Goal: Task Accomplishment & Management: Complete application form

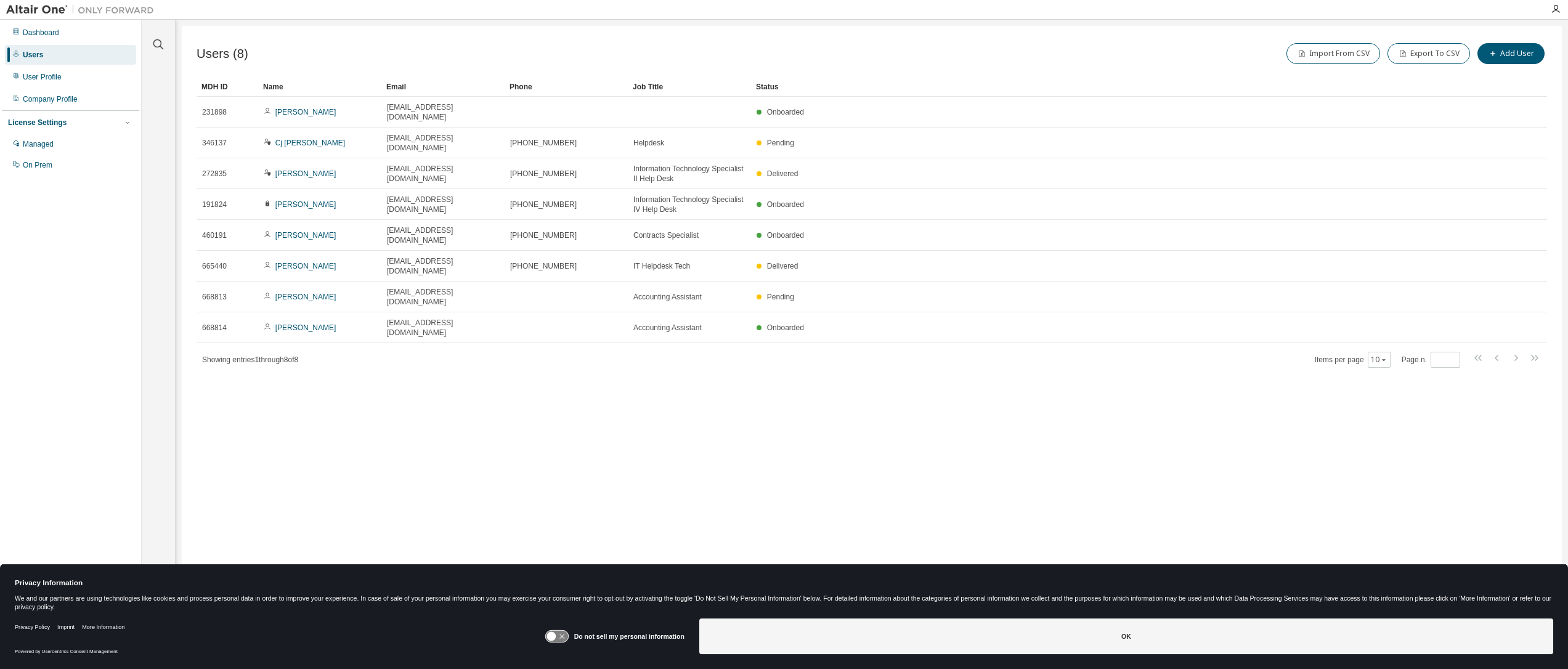
click at [1159, 58] on div "Import From CSV Export To CSV Add User" at bounding box center [1210, 54] width 675 height 25
click at [1525, 46] on button "Add User" at bounding box center [1510, 53] width 68 height 21
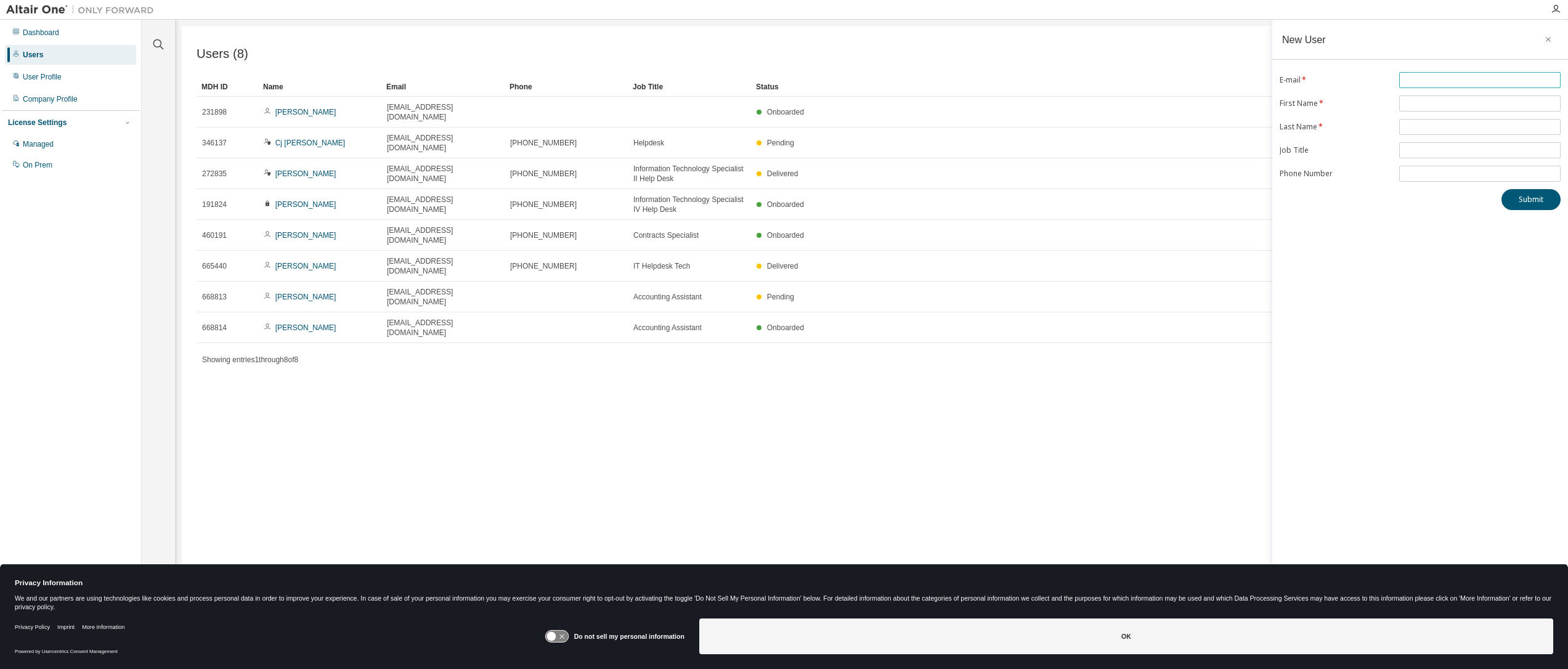
click at [1443, 77] on input "text" at bounding box center [1480, 80] width 156 height 10
type input "**********"
click at [1444, 104] on input "text" at bounding box center [1480, 104] width 156 height 10
click at [1483, 130] on input "text" at bounding box center [1480, 133] width 156 height 10
type input "*"
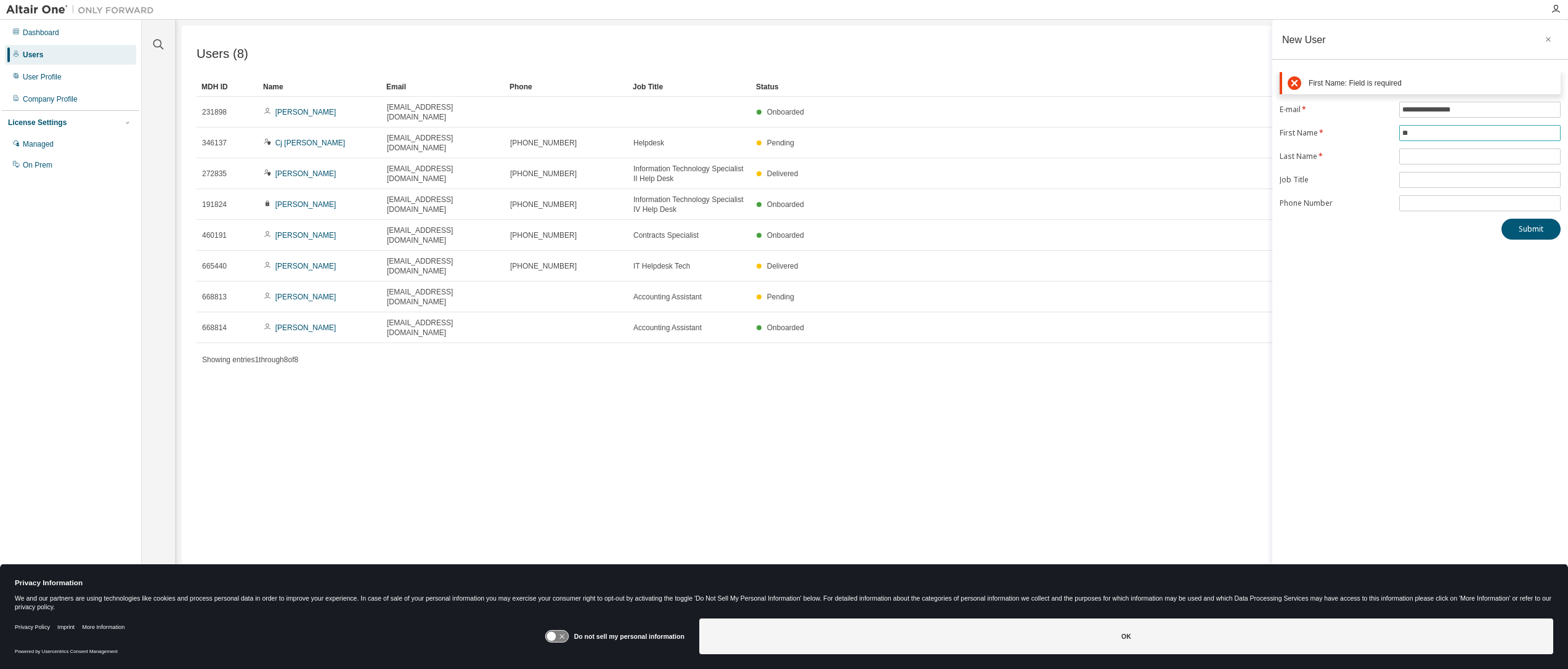
type input "*"
type input "*******"
click at [1432, 124] on input "text" at bounding box center [1480, 127] width 156 height 10
type input "*****"
click at [1434, 147] on input "text" at bounding box center [1480, 151] width 156 height 10
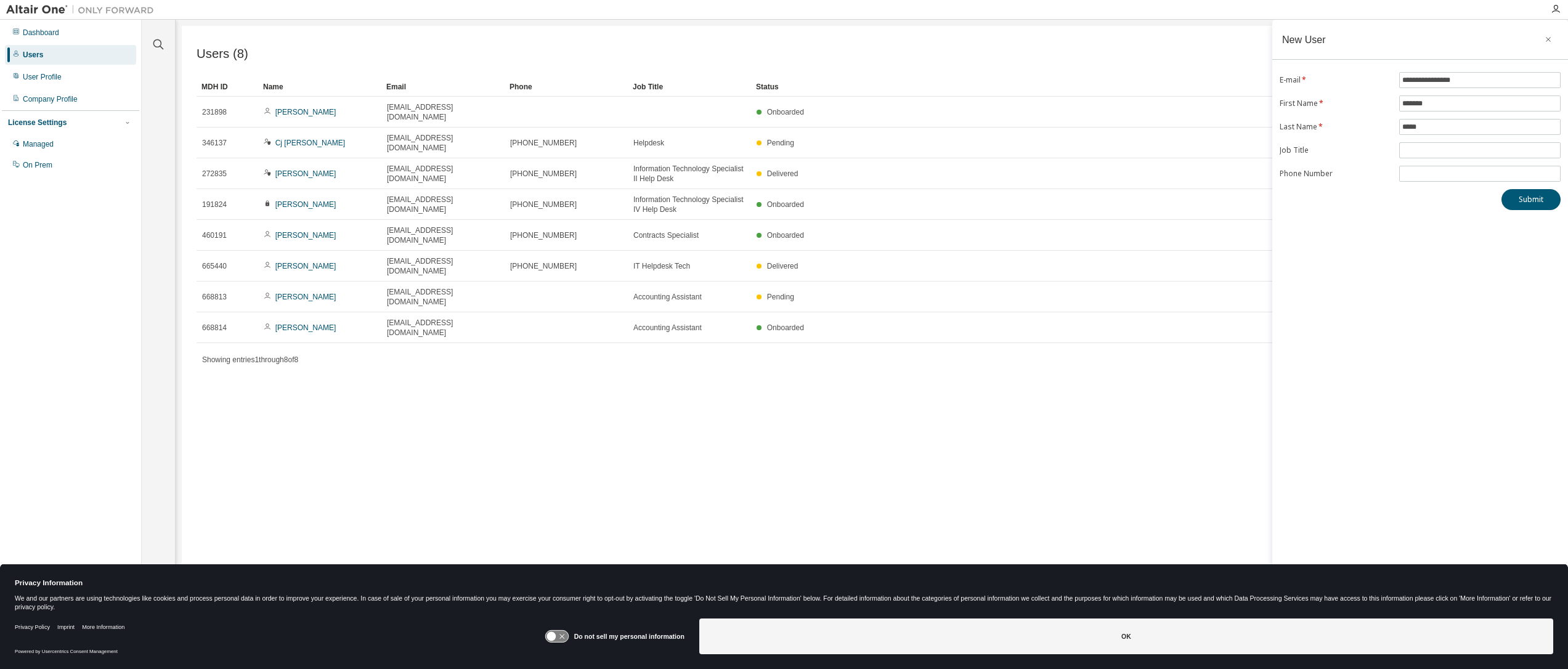
click at [643, 429] on div "Users (8) Import From CSV Export To CSV Add User Clear Load Save Save As Field …" at bounding box center [872, 326] width 1380 height 601
click at [1476, 153] on input "text" at bounding box center [1480, 151] width 156 height 10
click at [1476, 153] on input "*******" at bounding box center [1480, 151] width 156 height 10
type input "**********"
click at [1520, 196] on button "Submit" at bounding box center [1531, 199] width 59 height 21
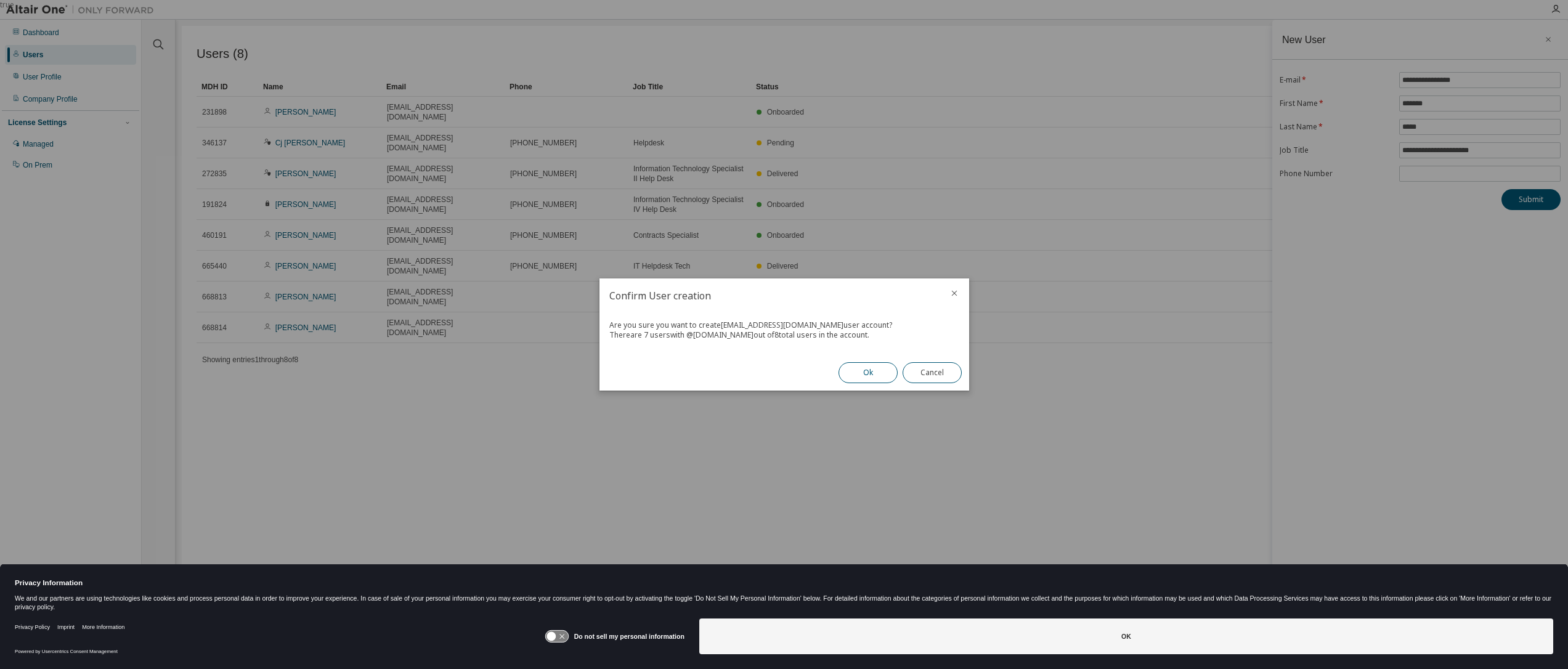
click at [864, 377] on button "Ok" at bounding box center [868, 372] width 59 height 21
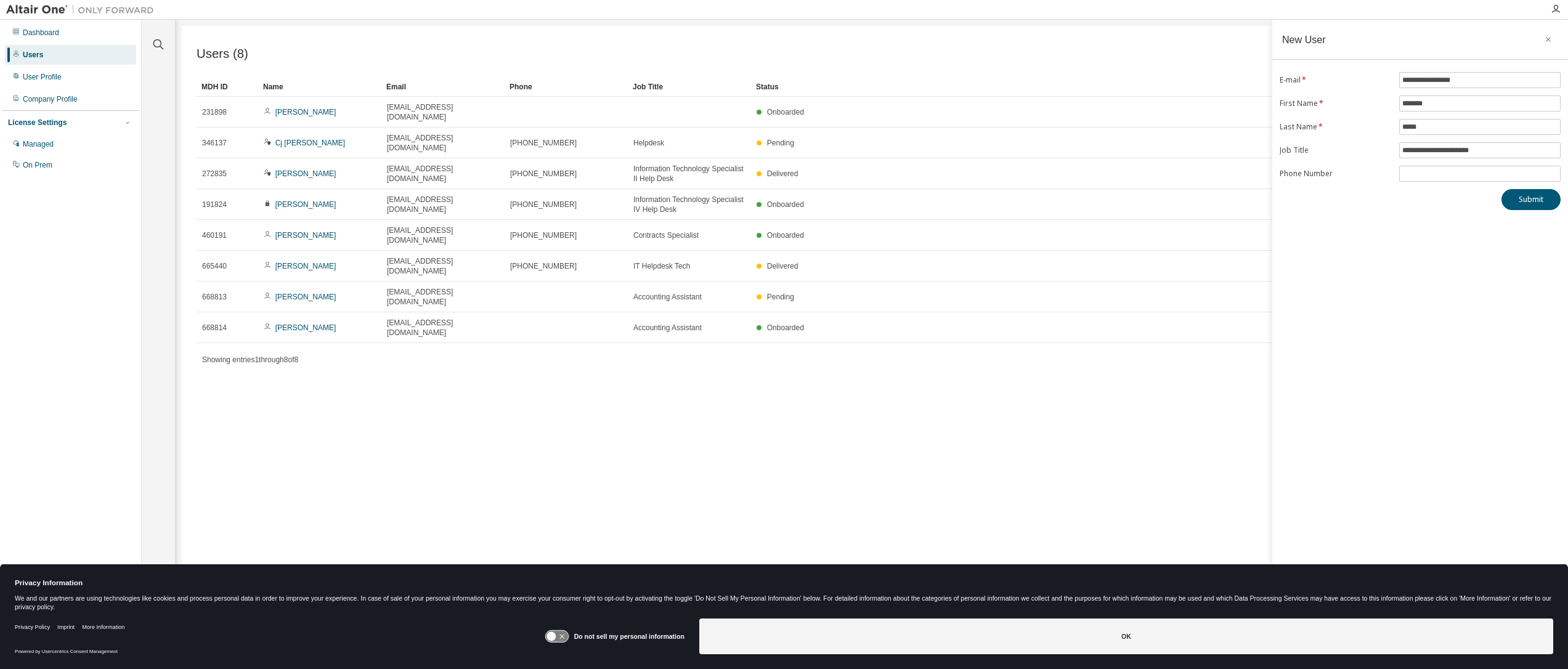
click at [864, 377] on div "Users (8) Import From CSV Export To CSV Add User Clear Load Save Save As Field …" at bounding box center [872, 326] width 1380 height 601
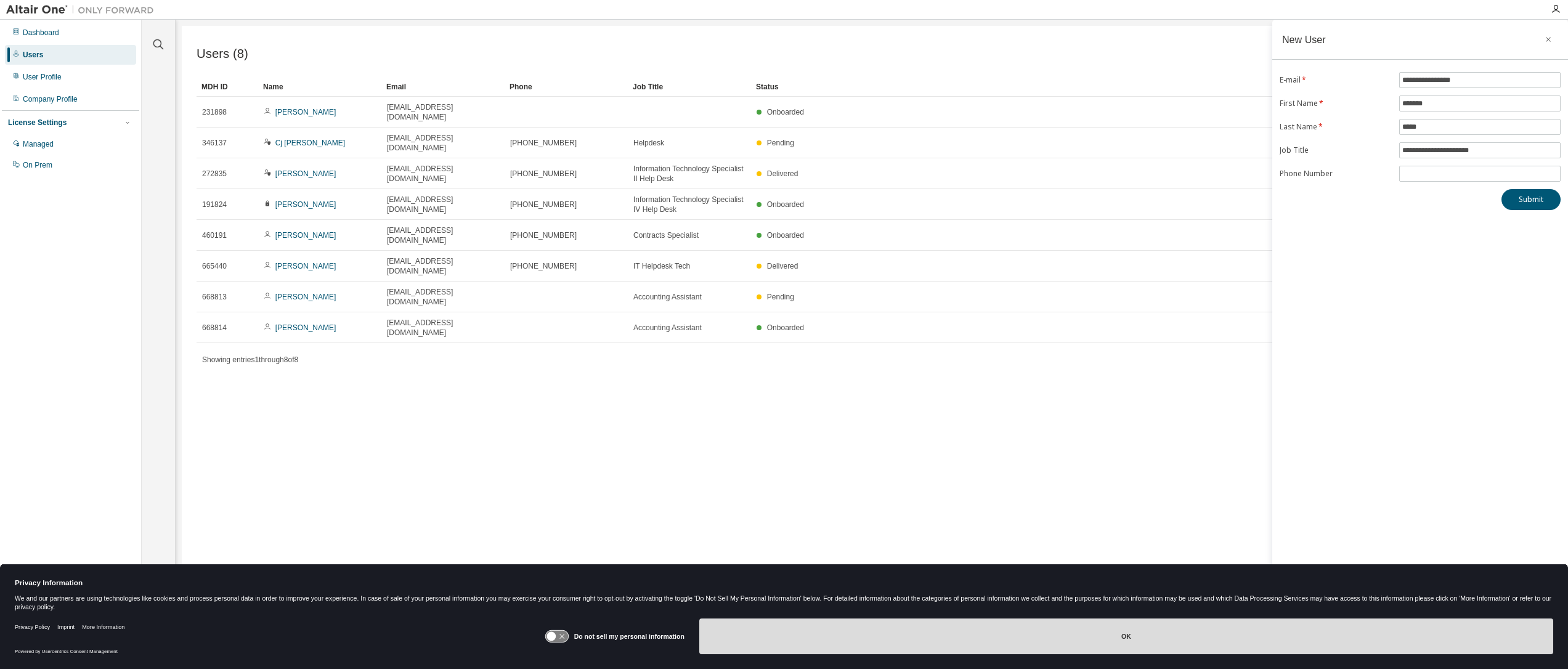
click at [1095, 639] on button "OK" at bounding box center [1126, 636] width 853 height 36
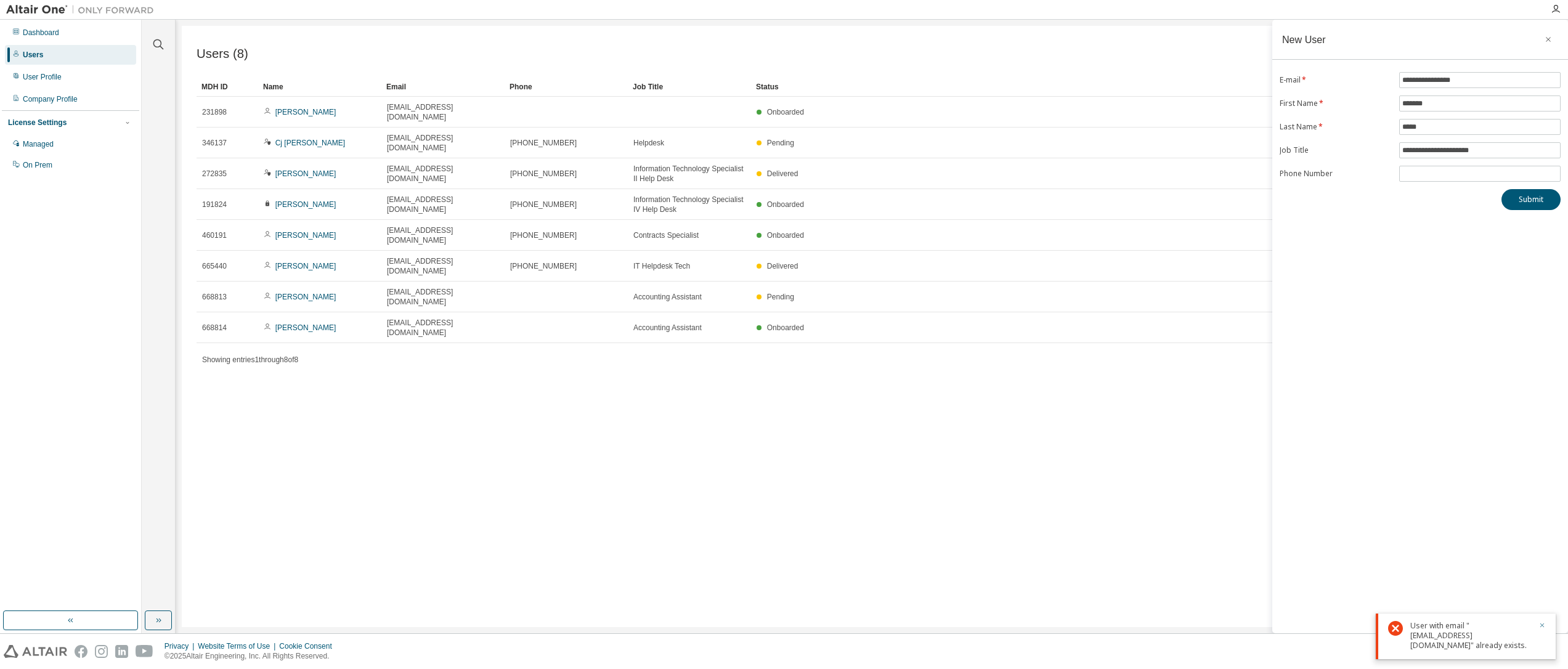
click at [1541, 625] on icon "button" at bounding box center [1543, 625] width 8 height 8
click at [852, 444] on div "Users (8) Import From CSV Export To CSV Add User Clear Load Save Save As Field …" at bounding box center [872, 326] width 1380 height 601
click at [995, 394] on div "Users (8) Import From CSV Export To CSV Add User Clear Load Save Save As Field …" at bounding box center [872, 326] width 1380 height 601
click at [1536, 199] on button "Submit" at bounding box center [1531, 199] width 59 height 21
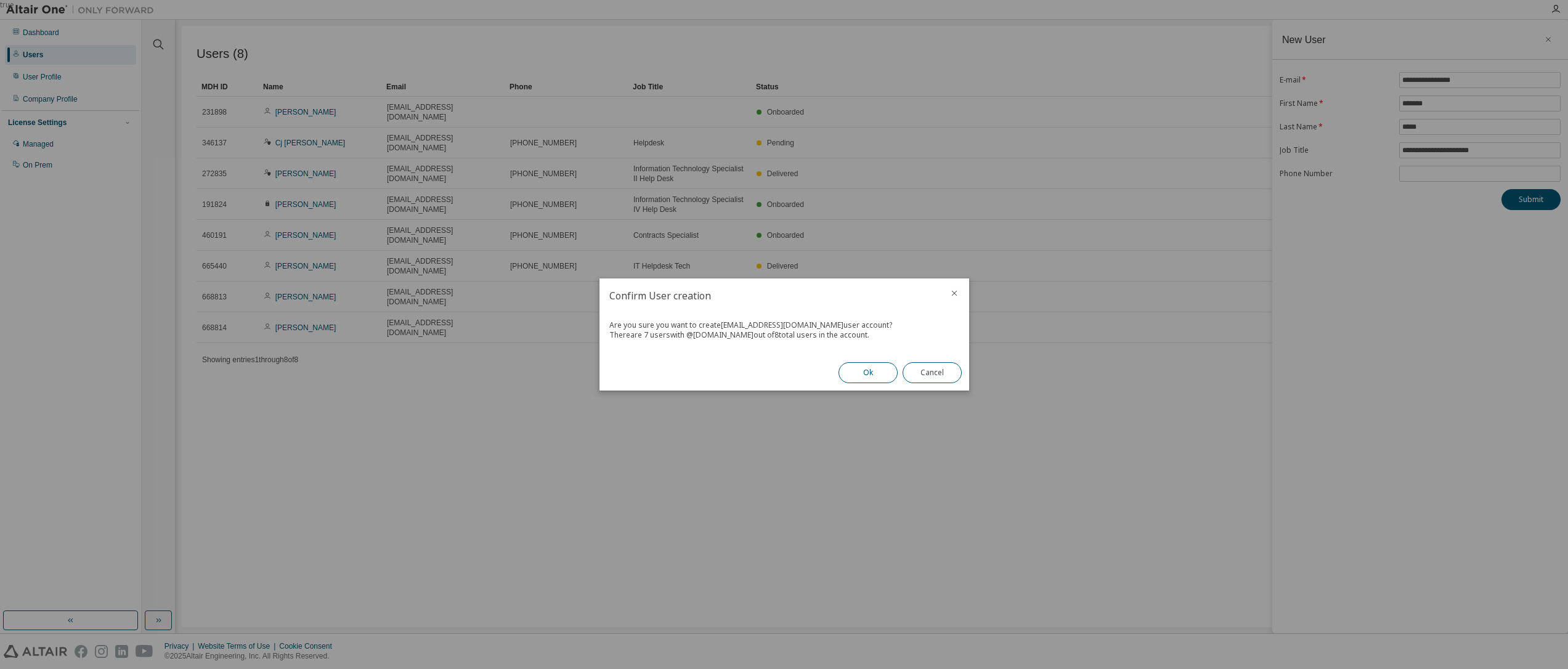
click at [877, 377] on button "Ok" at bounding box center [868, 372] width 59 height 21
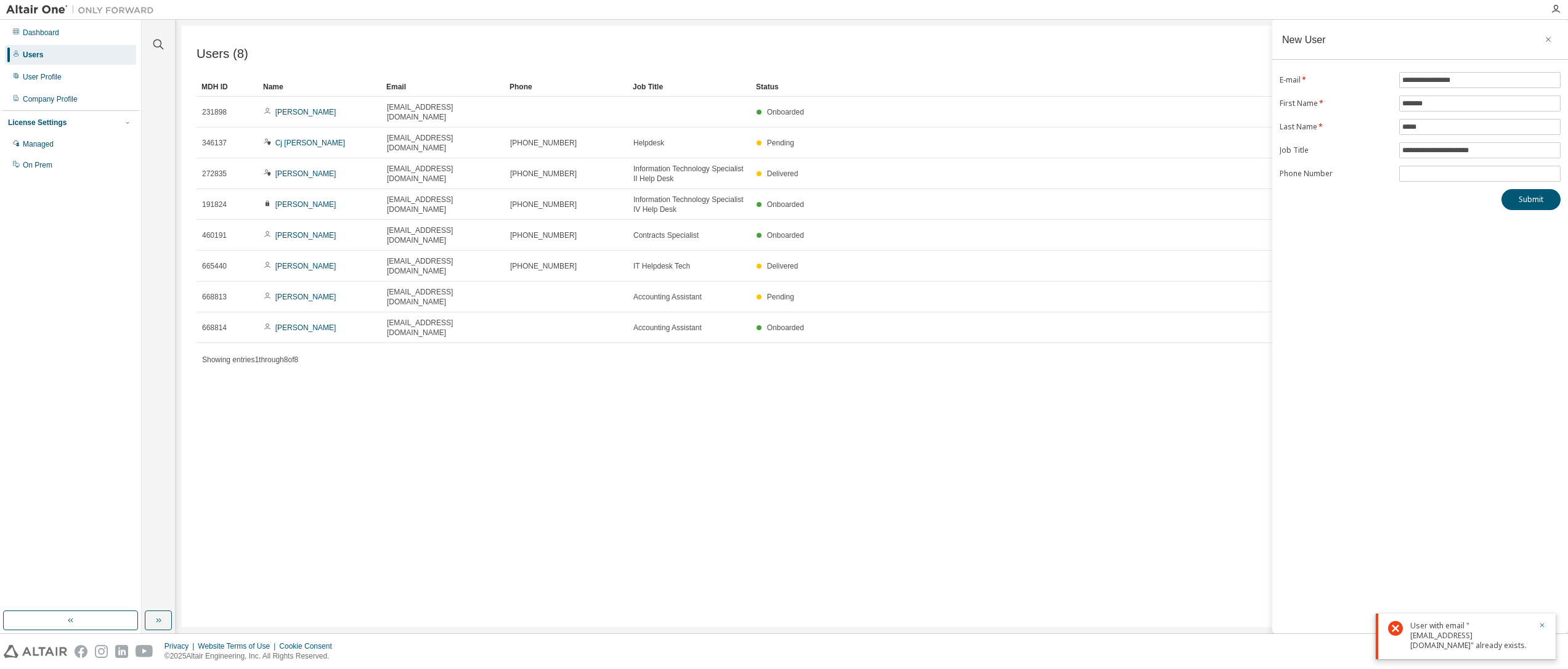
click at [877, 377] on div "Users (8) Import From CSV Export To CSV Add User Clear Load Save Save As Field …" at bounding box center [872, 326] width 1380 height 601
click at [1540, 624] on icon "button" at bounding box center [1543, 625] width 8 height 8
click at [795, 481] on div "Users (8) Import From CSV Export To CSV Add User Clear Load Save Save As Field …" at bounding box center [872, 326] width 1380 height 601
click at [154, 612] on button "button" at bounding box center [159, 620] width 27 height 20
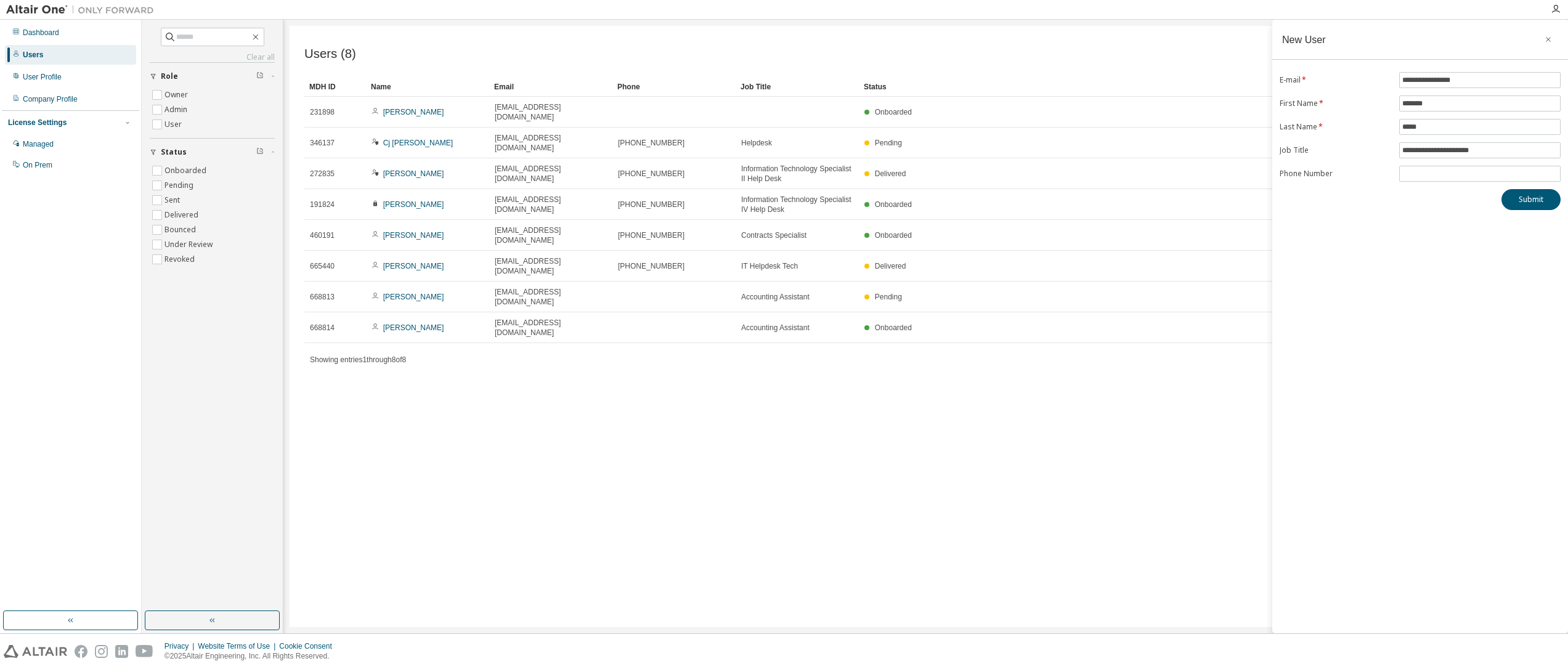
click at [463, 474] on div "Users (8) Import From CSV Export To CSV Add User Clear Load Save Save As Field …" at bounding box center [926, 326] width 1272 height 601
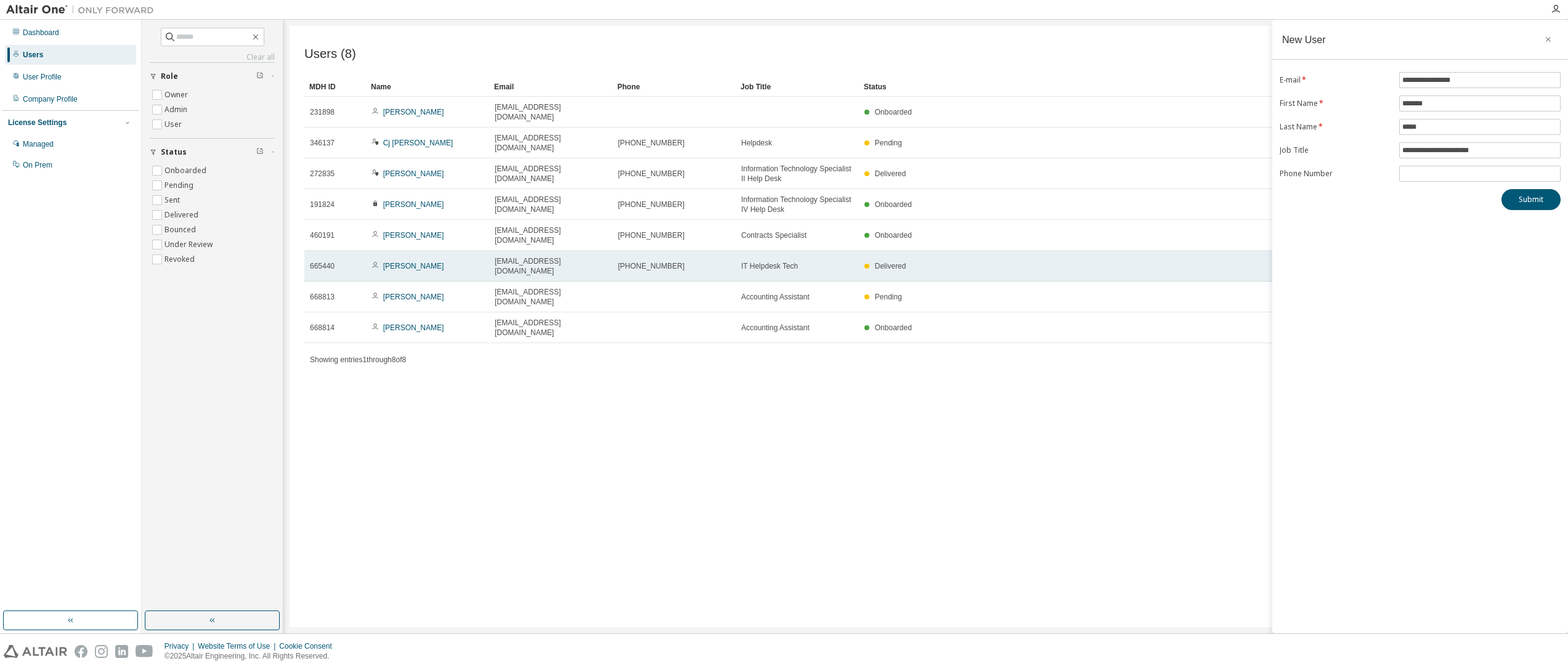
click at [568, 256] on div "[EMAIL_ADDRESS][DOMAIN_NAME]" at bounding box center [550, 266] width 113 height 20
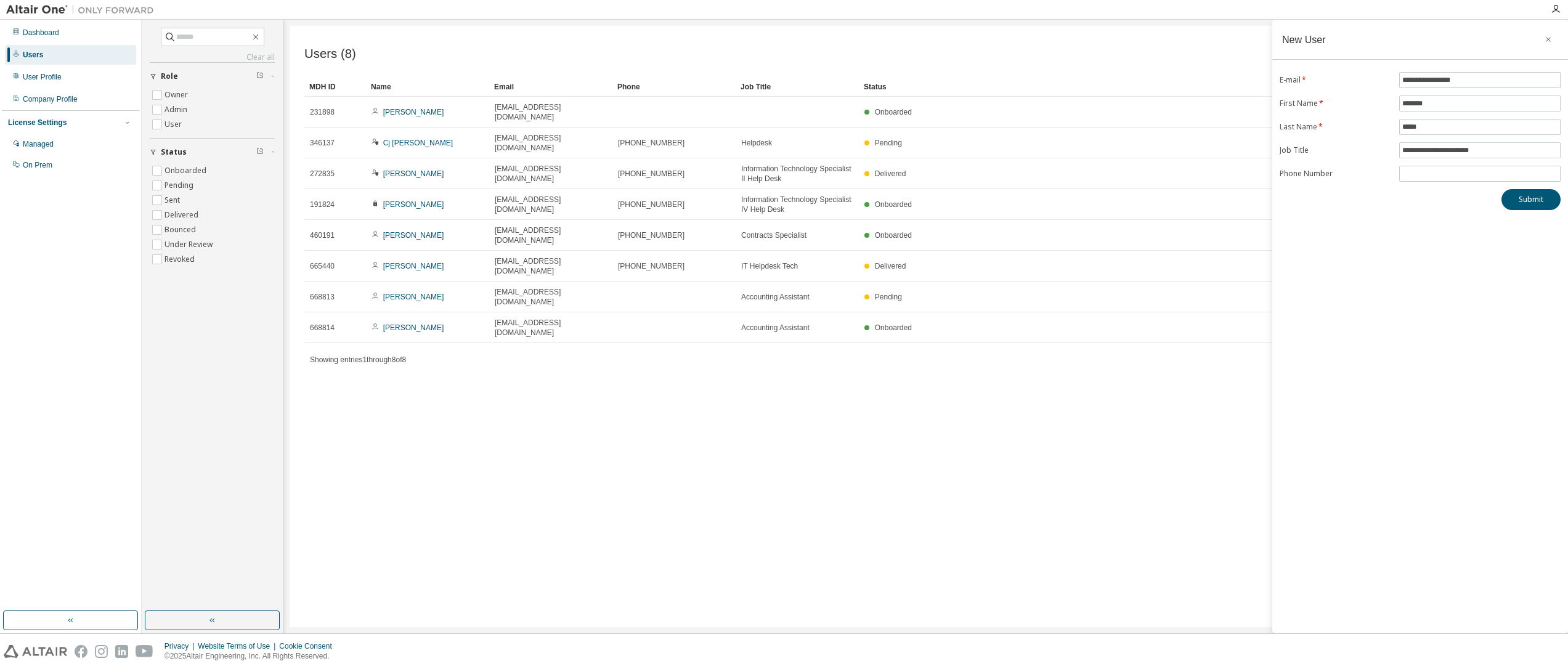
click at [1432, 282] on div "**********" at bounding box center [1420, 326] width 296 height 613
click at [47, 37] on div "Dashboard" at bounding box center [40, 32] width 36 height 10
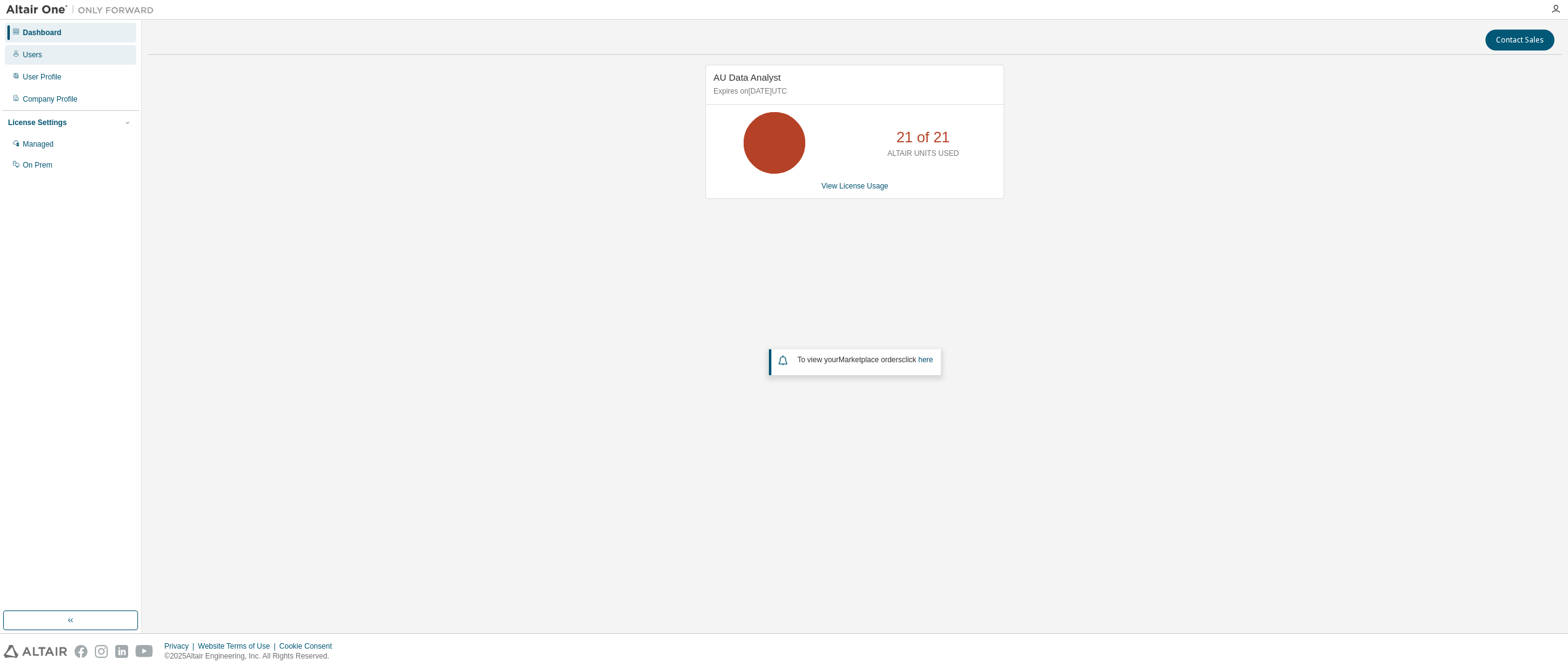
click at [42, 58] on div "Users" at bounding box center [70, 55] width 131 height 20
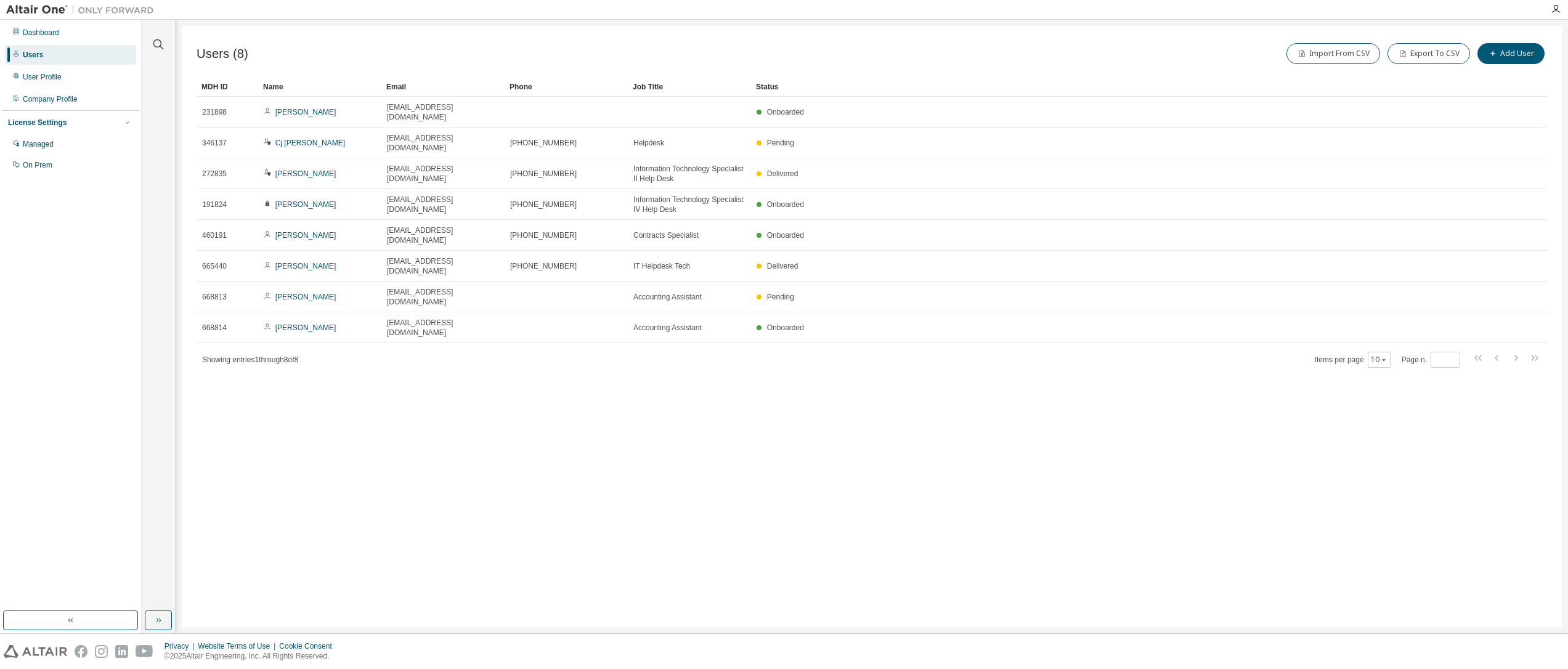
click at [867, 406] on div "Users (8) Import From CSV Export To CSV Add User Clear Load Save Save As Field …" at bounding box center [872, 326] width 1380 height 601
click at [1387, 356] on icon "button" at bounding box center [1384, 360] width 8 height 8
click at [1387, 374] on div "100" at bounding box center [1418, 376] width 99 height 15
click at [430, 347] on div "Users (8) Import From CSV Export To CSV Add User Clear Load Save Save As Field …" at bounding box center [872, 326] width 1380 height 601
click at [454, 350] on div "Users (8) Import From CSV Export To CSV Add User Clear Load Save Save As Field …" at bounding box center [872, 326] width 1380 height 601
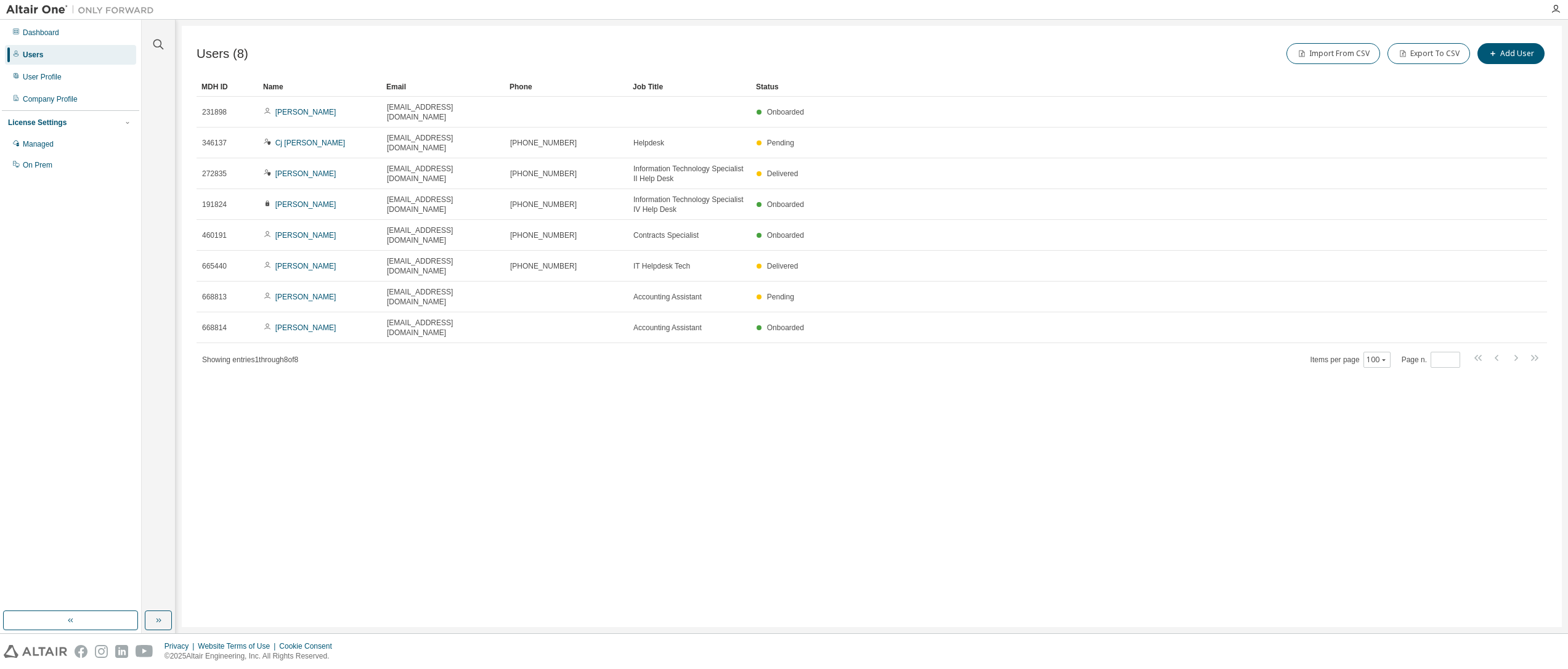
click at [528, 494] on div "Users (8) Import From CSV Export To CSV Add User Clear Load Save Save As Field …" at bounding box center [872, 326] width 1380 height 601
click at [1552, 11] on icon "button" at bounding box center [1555, 9] width 10 height 10
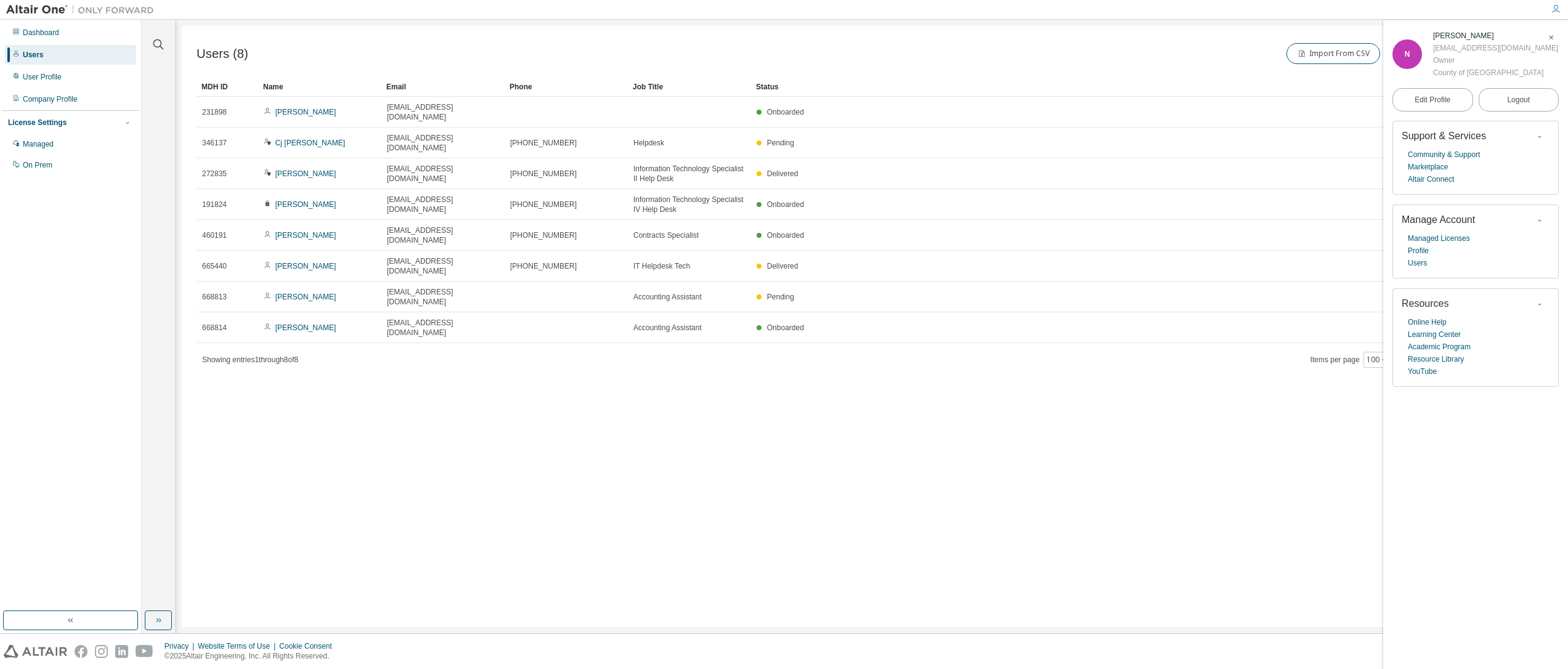
click at [834, 365] on div "Users (8) Import From CSV Export To CSV Add User Clear Load Save Save As Field …" at bounding box center [872, 326] width 1380 height 601
click at [1440, 240] on link "Managed Licenses" at bounding box center [1439, 238] width 63 height 13
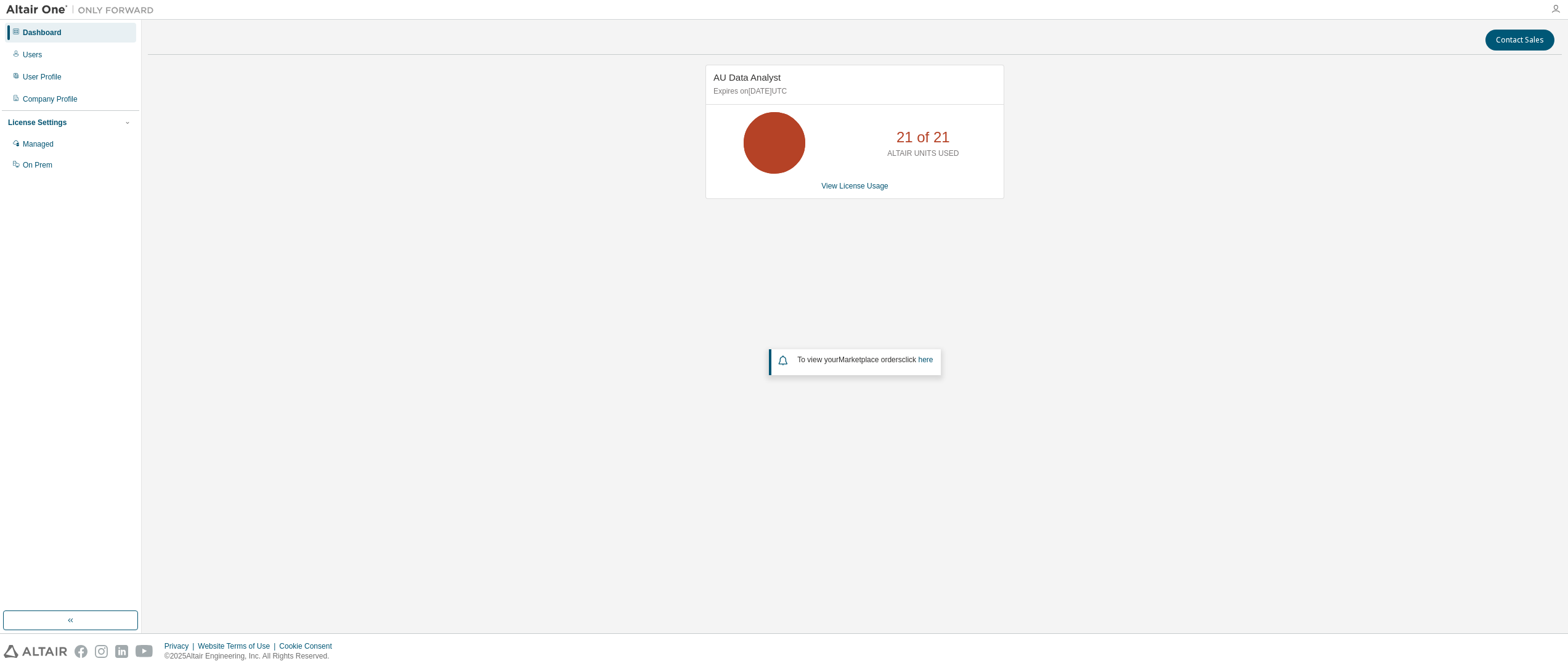
click at [1556, 12] on icon "button" at bounding box center [1555, 9] width 10 height 10
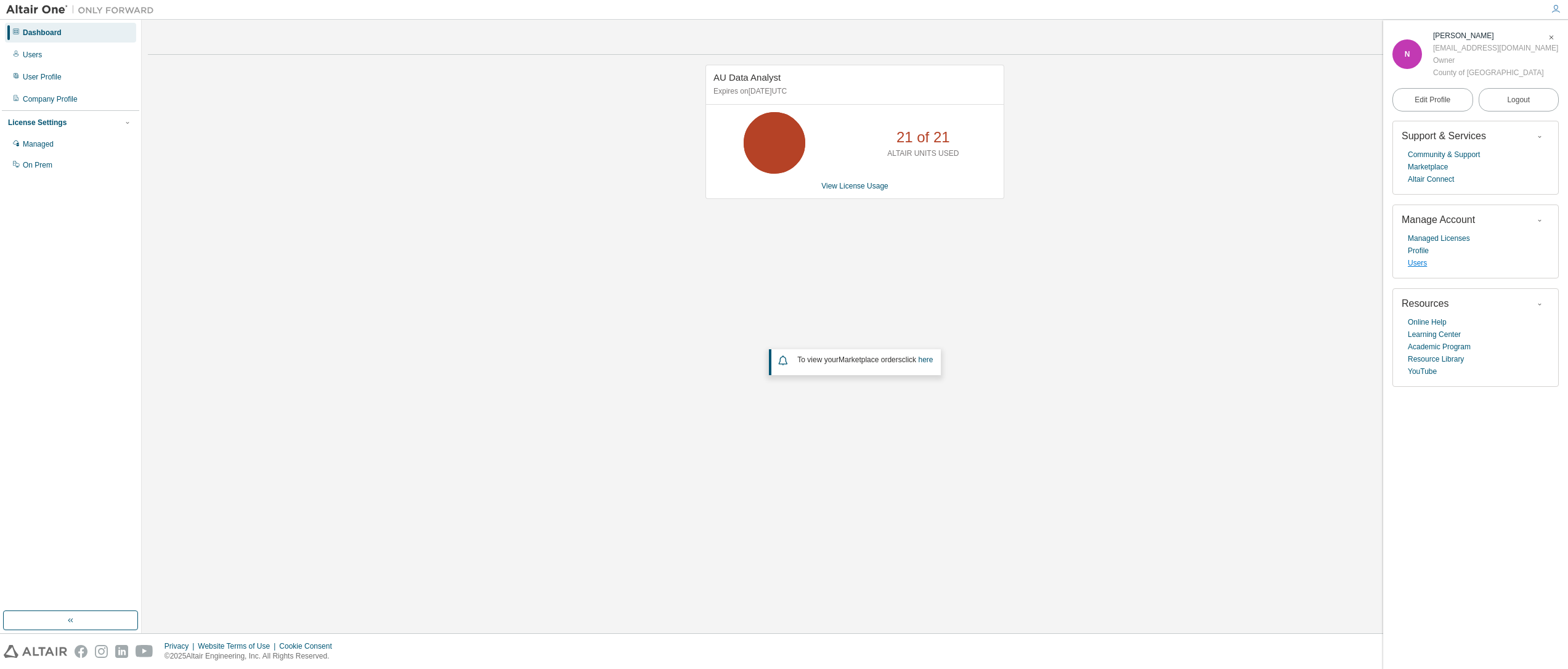
click at [1410, 264] on link "Users" at bounding box center [1417, 262] width 20 height 13
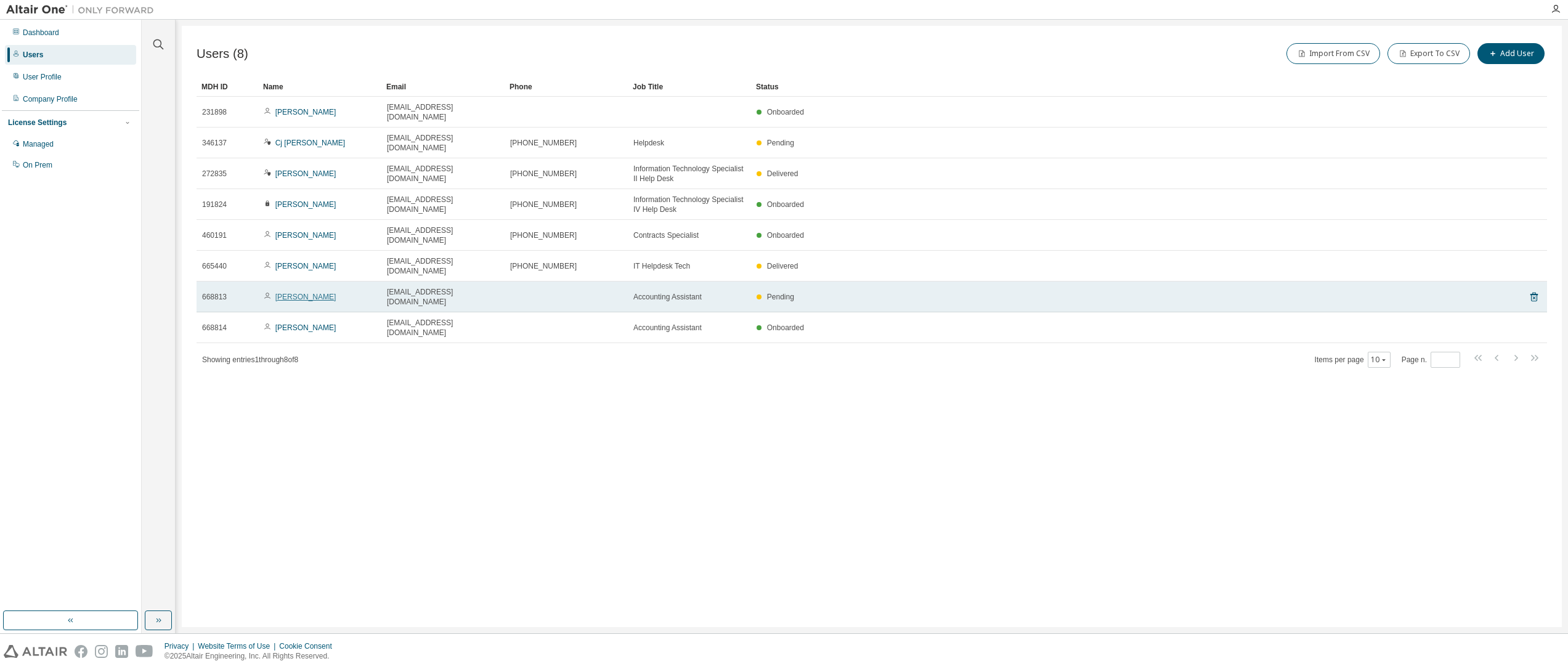
click at [289, 292] on link "[PERSON_NAME]" at bounding box center [305, 296] width 61 height 9
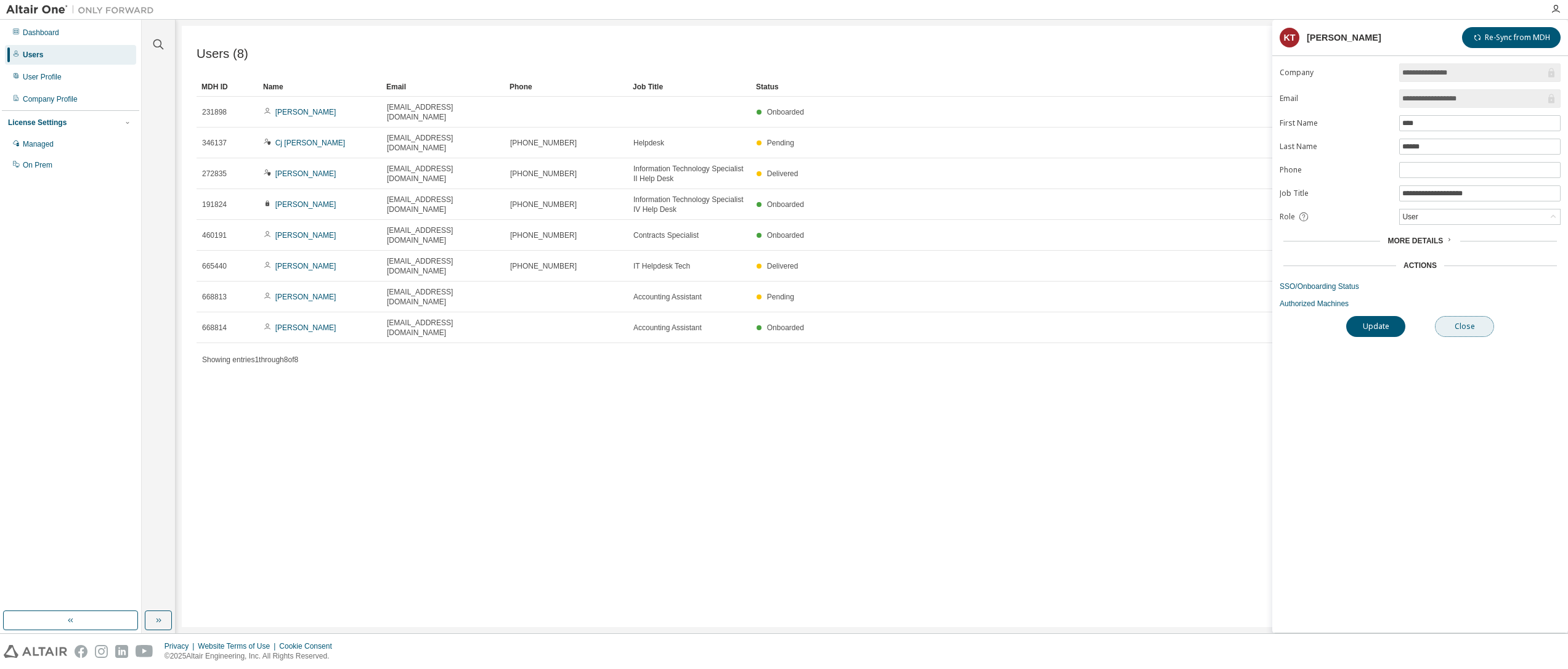
click at [1460, 326] on button "Close" at bounding box center [1464, 326] width 59 height 21
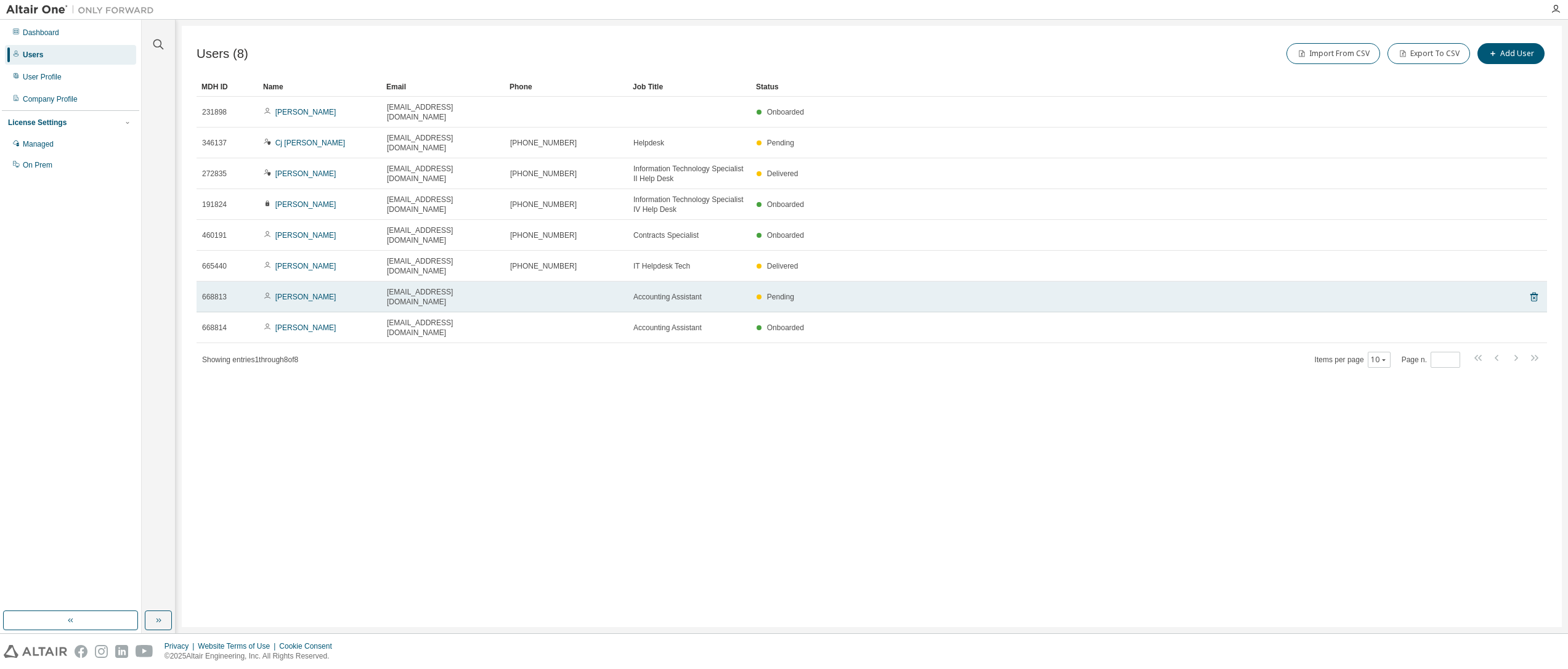
click at [506, 282] on td at bounding box center [567, 296] width 123 height 30
click at [1534, 290] on icon at bounding box center [1534, 296] width 11 height 15
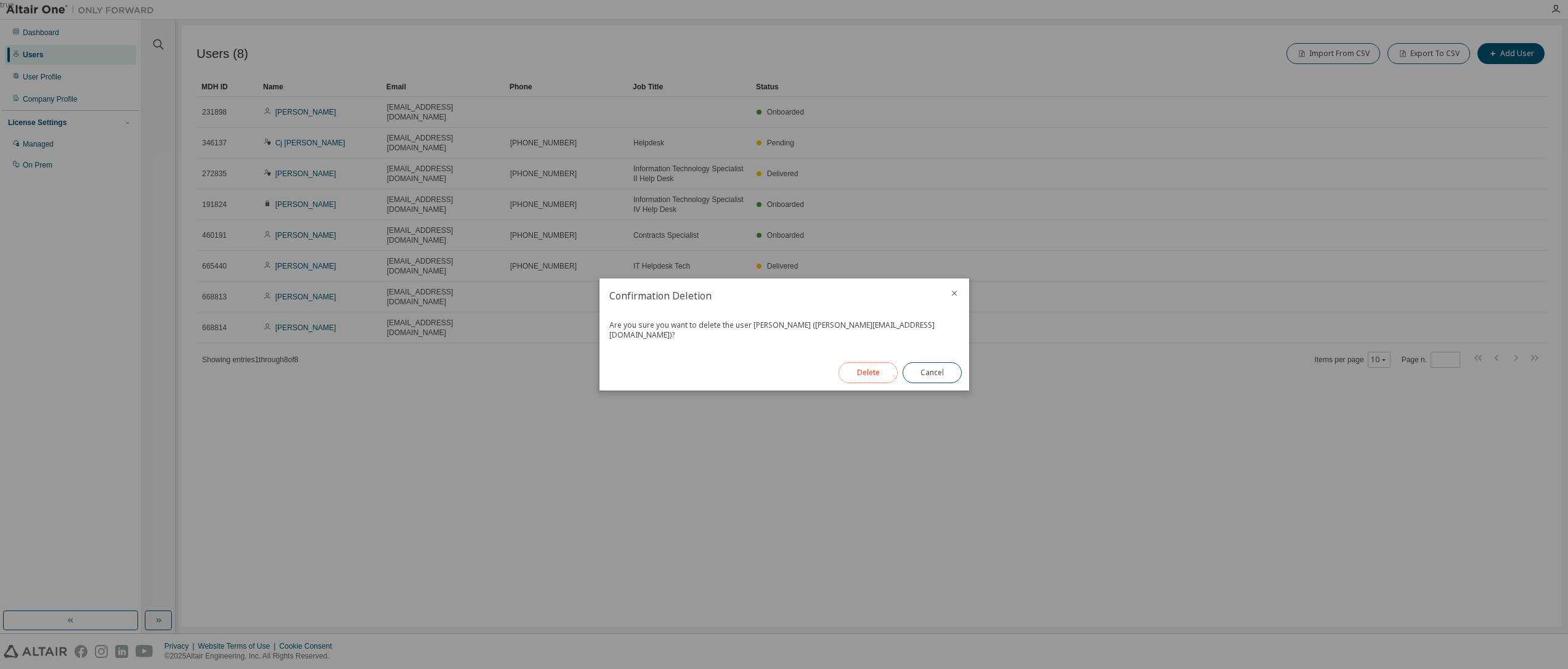
click at [859, 365] on button "Delete" at bounding box center [868, 372] width 59 height 21
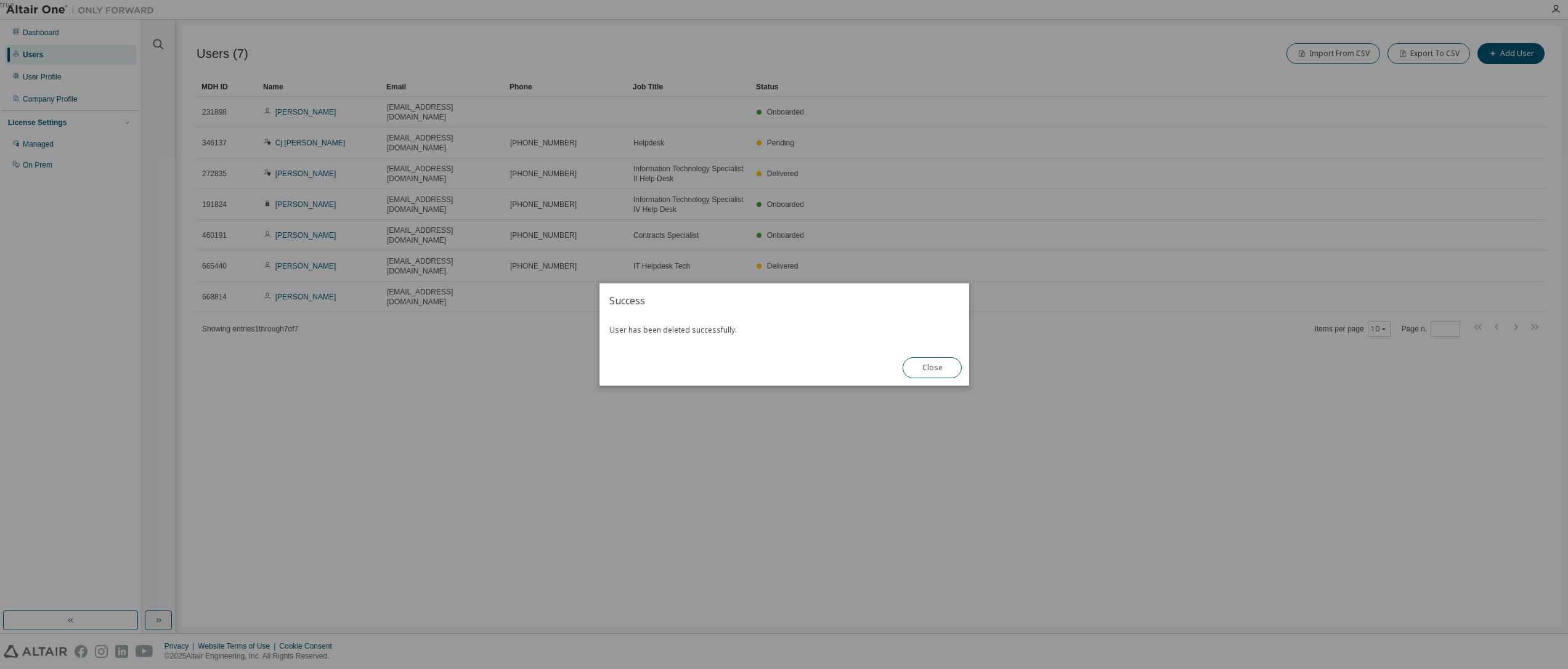
click at [591, 228] on div "true" at bounding box center [784, 334] width 1568 height 669
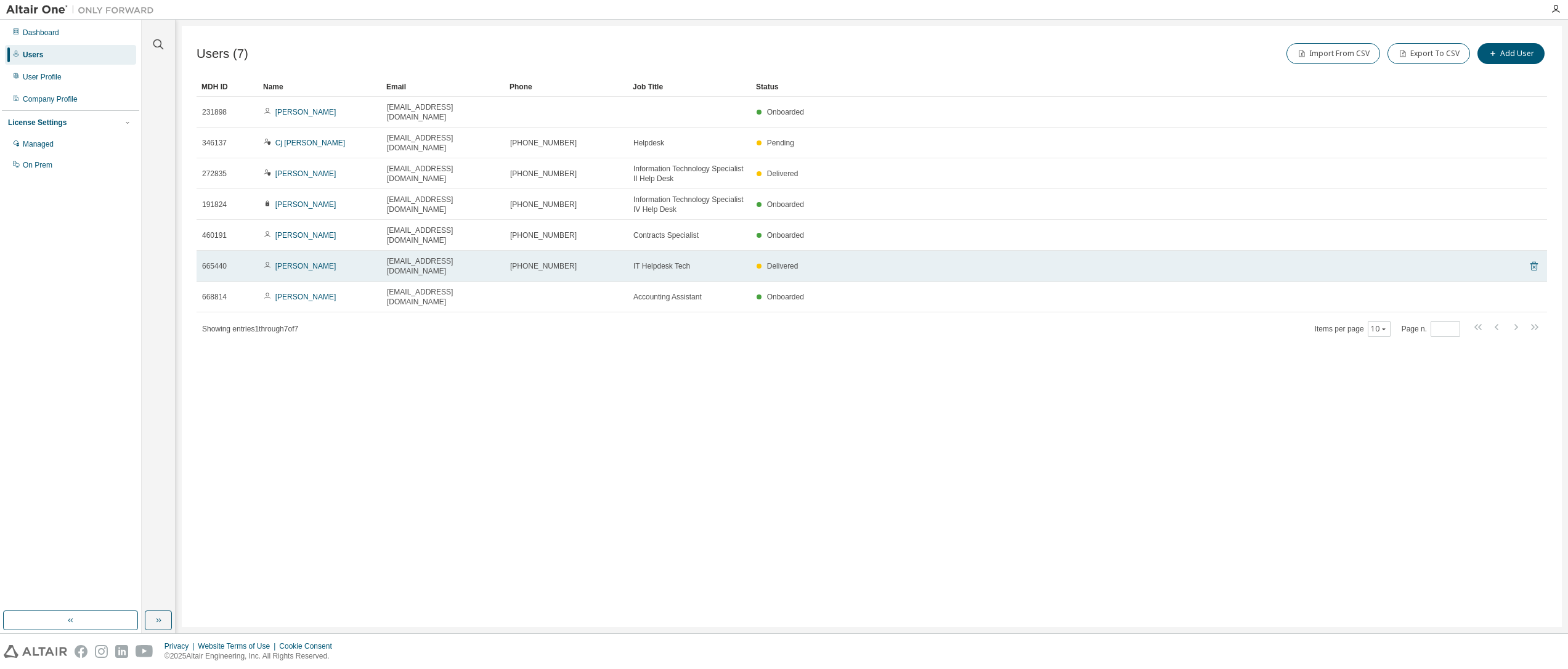
click at [1534, 262] on icon at bounding box center [1535, 266] width 8 height 9
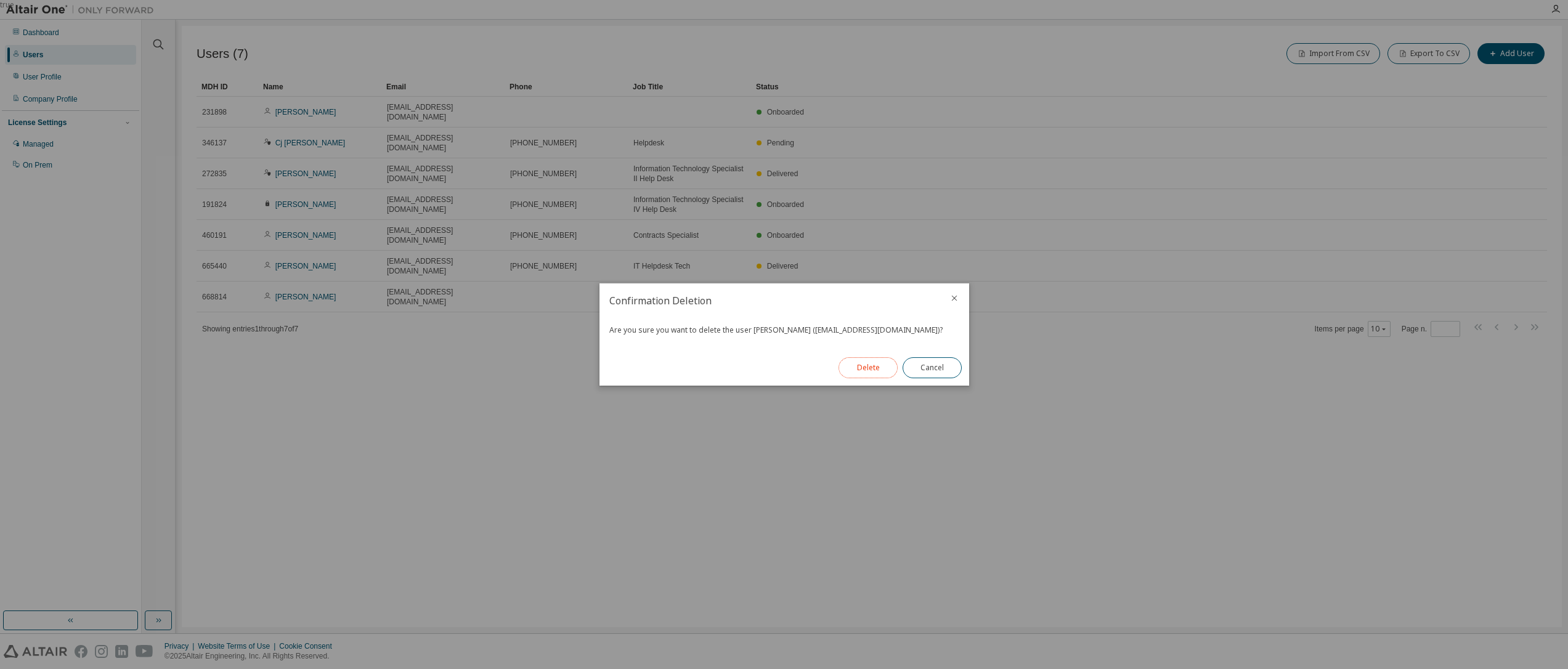
click at [869, 367] on button "Delete" at bounding box center [868, 367] width 59 height 21
click at [928, 363] on button "Close" at bounding box center [932, 367] width 59 height 21
click at [748, 147] on div "true" at bounding box center [784, 334] width 1568 height 669
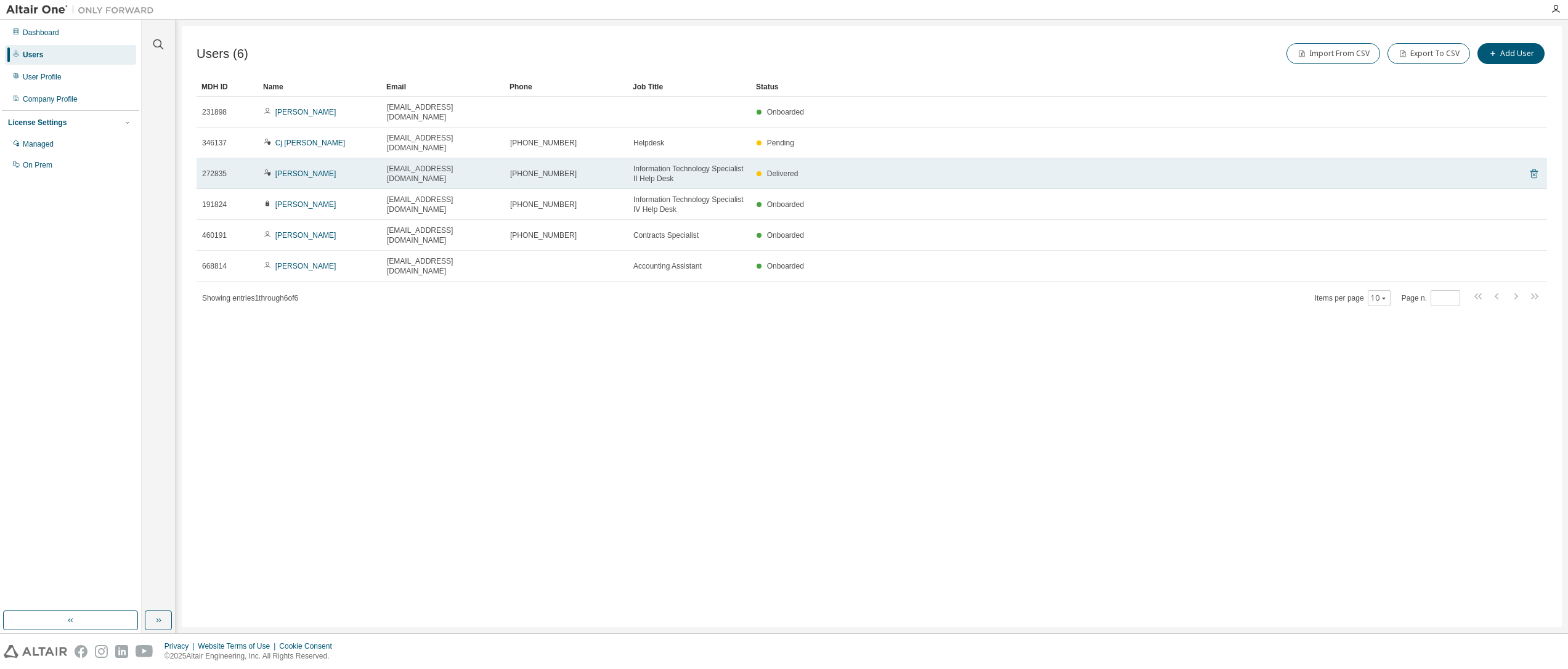
click at [1533, 166] on icon at bounding box center [1534, 173] width 11 height 15
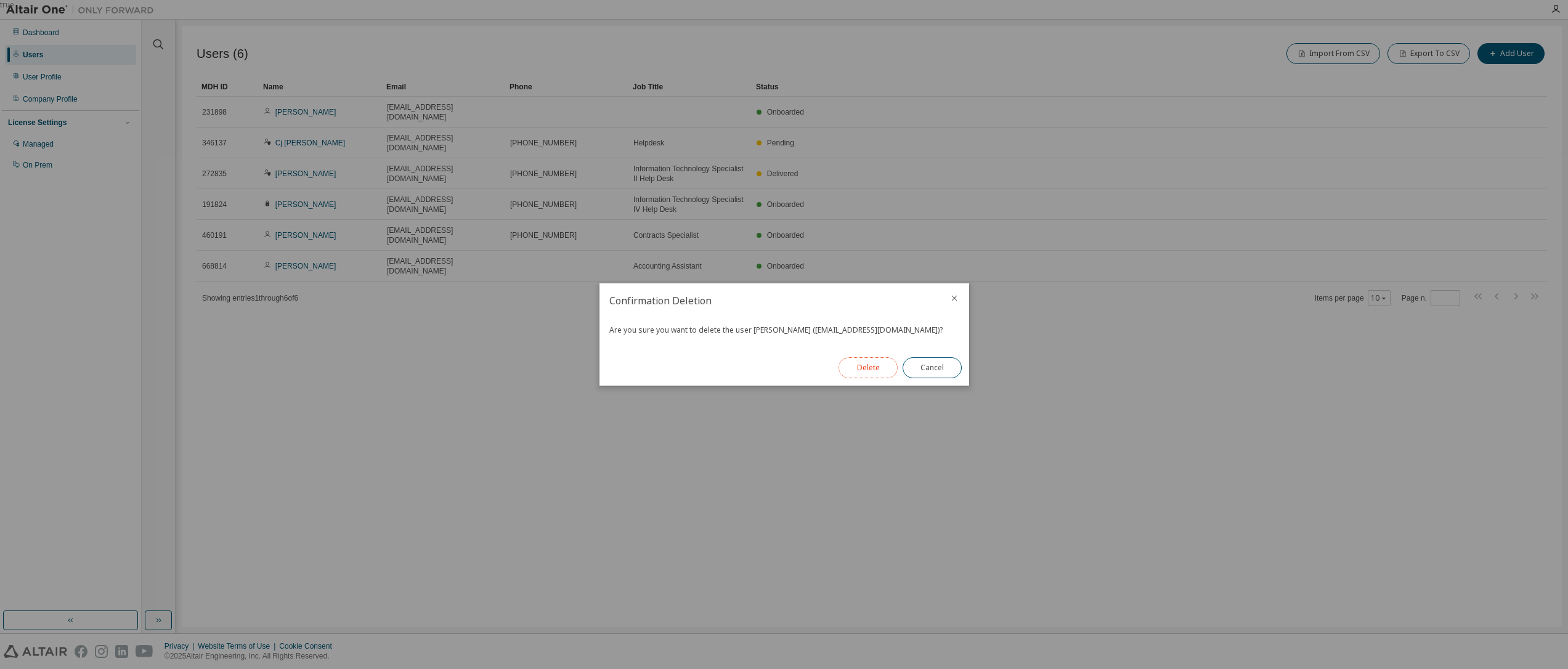
click at [886, 366] on button "Delete" at bounding box center [868, 367] width 59 height 21
click at [944, 369] on button "Close" at bounding box center [932, 367] width 59 height 21
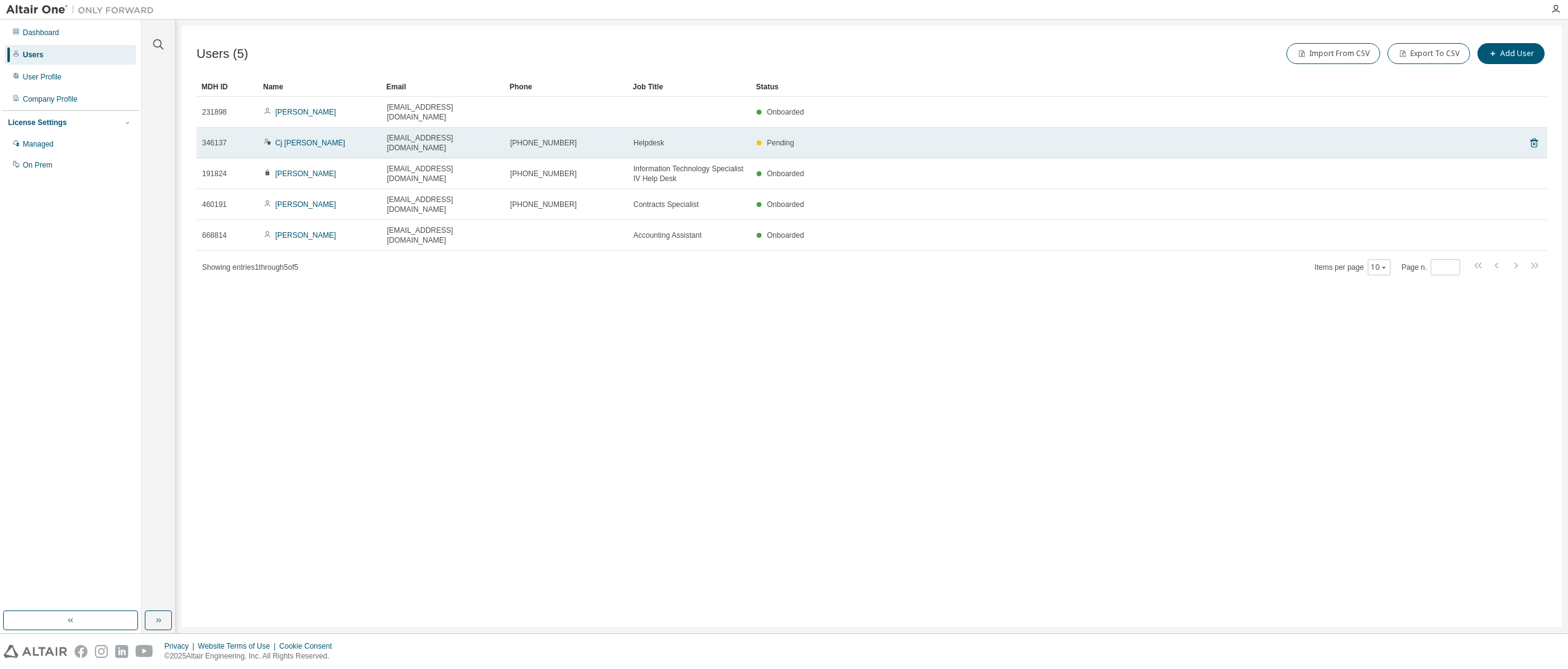
click at [834, 138] on div "Pending" at bounding box center [1120, 143] width 726 height 10
click at [1536, 135] on icon at bounding box center [1534, 142] width 11 height 15
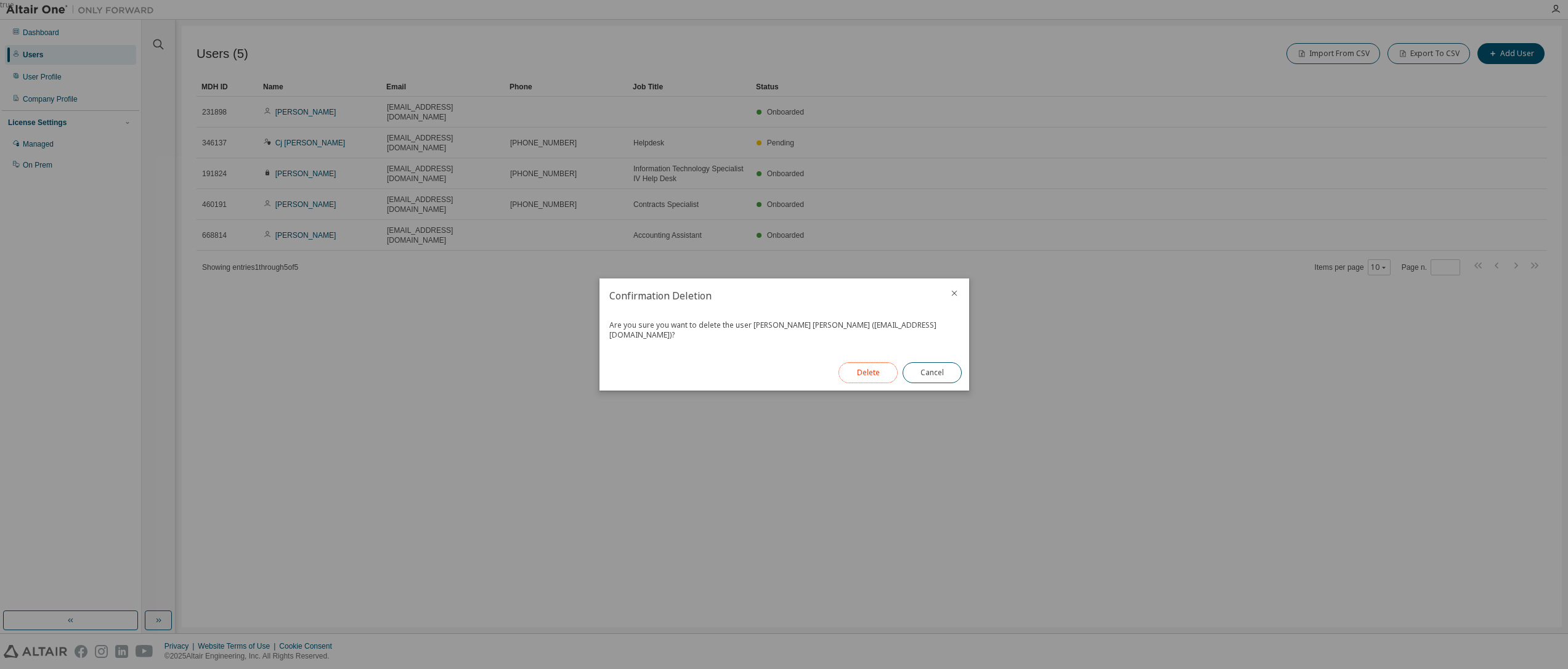
click at [881, 362] on button "Delete" at bounding box center [868, 372] width 59 height 21
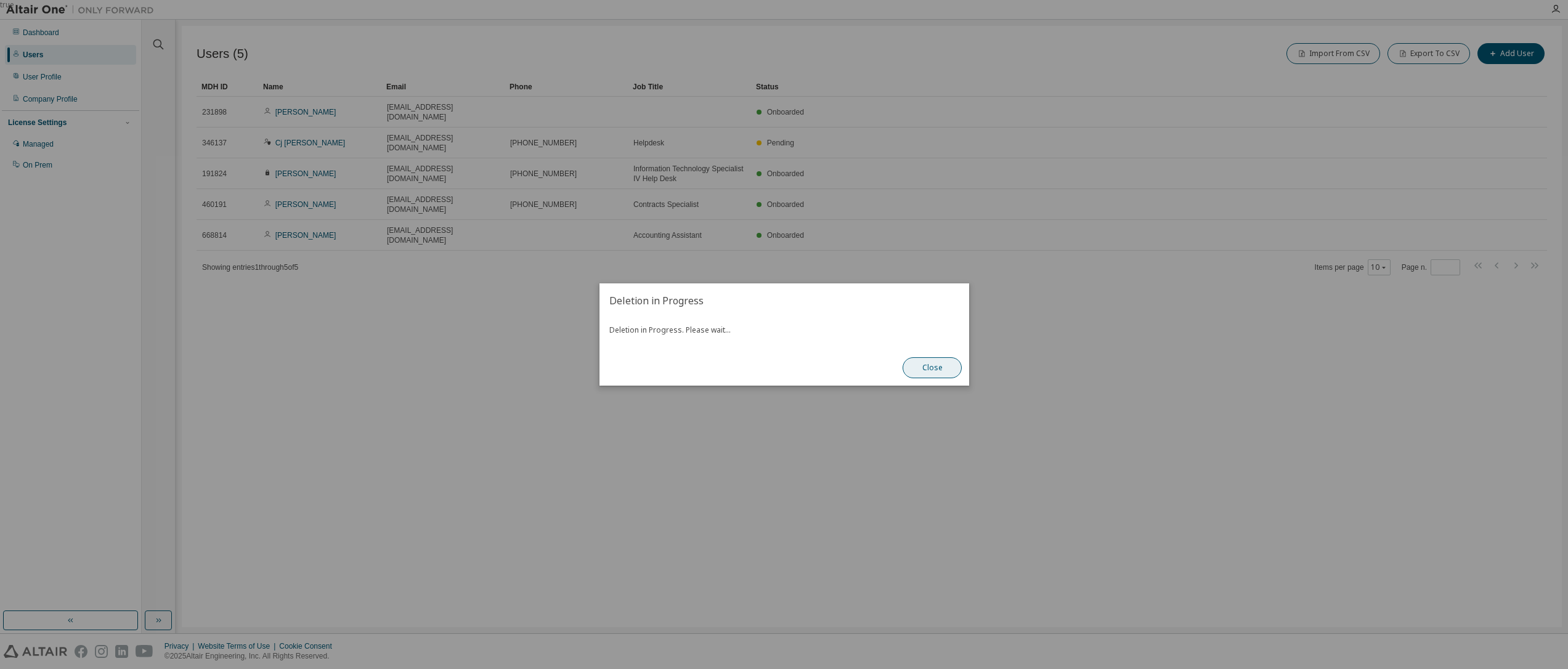
click at [921, 368] on button "Close" at bounding box center [932, 367] width 59 height 21
click at [891, 154] on div "true" at bounding box center [784, 334] width 1568 height 669
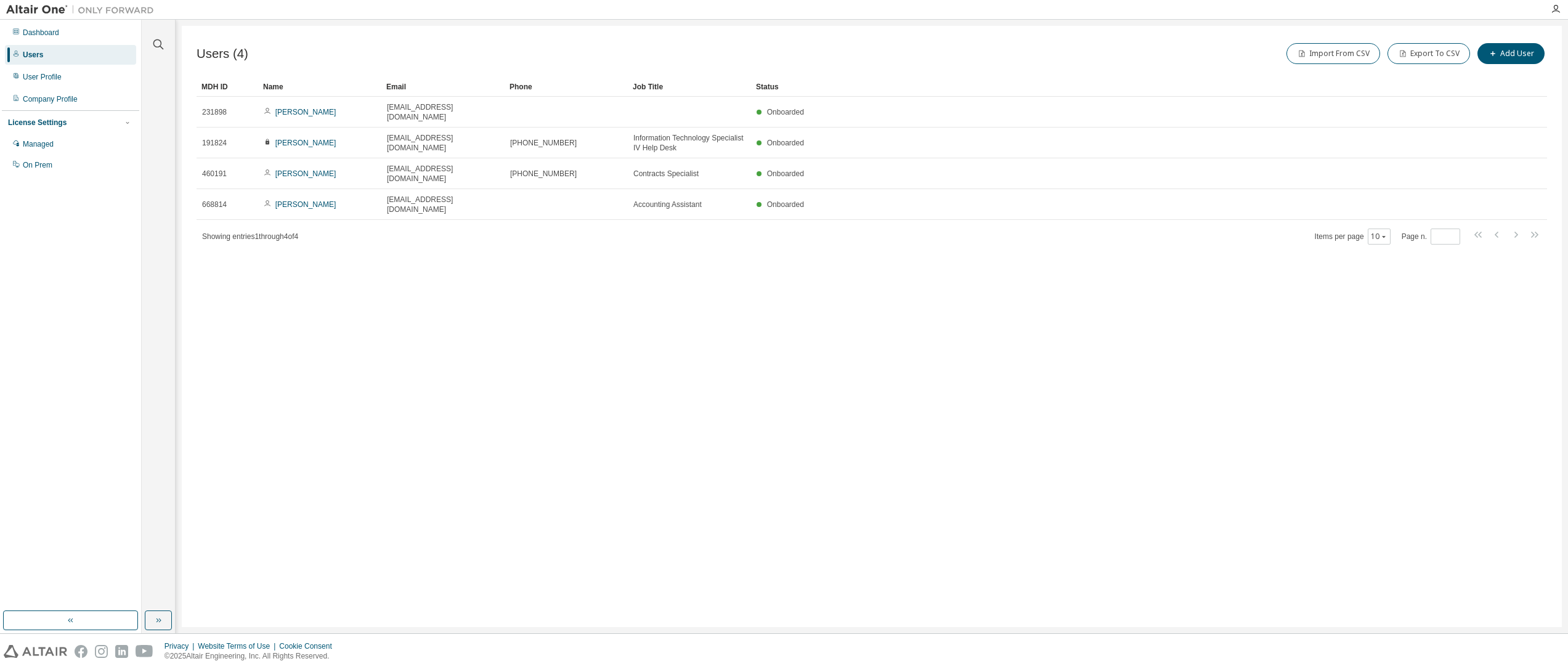
click at [1003, 265] on div "Users (4) Import From CSV Export To CSV Add User Clear Load Save Save As Field …" at bounding box center [872, 326] width 1380 height 601
click at [1510, 60] on button "Add User" at bounding box center [1510, 53] width 68 height 21
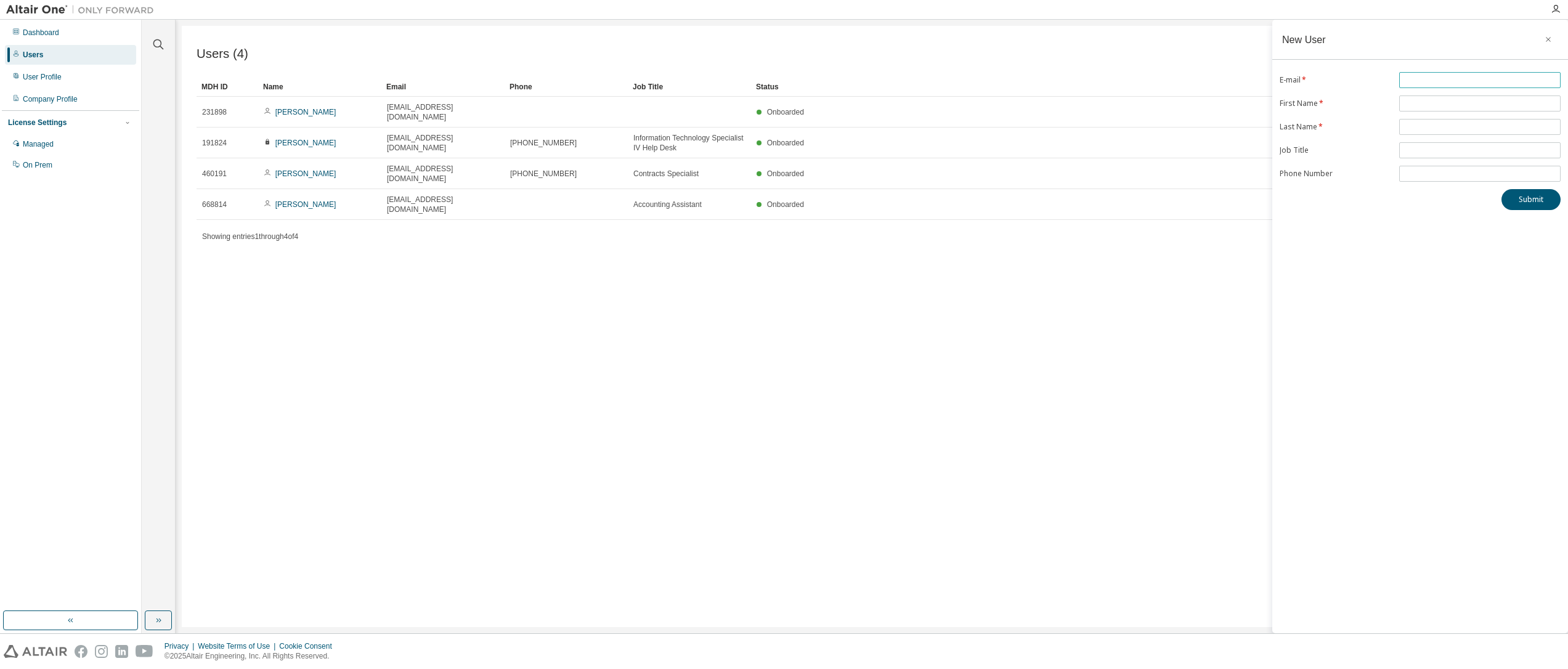
click at [1433, 79] on input "text" at bounding box center [1480, 80] width 156 height 10
type input "**********"
click at [1429, 103] on input "text" at bounding box center [1480, 104] width 156 height 10
type input "*******"
click at [1433, 124] on input "text" at bounding box center [1480, 127] width 156 height 10
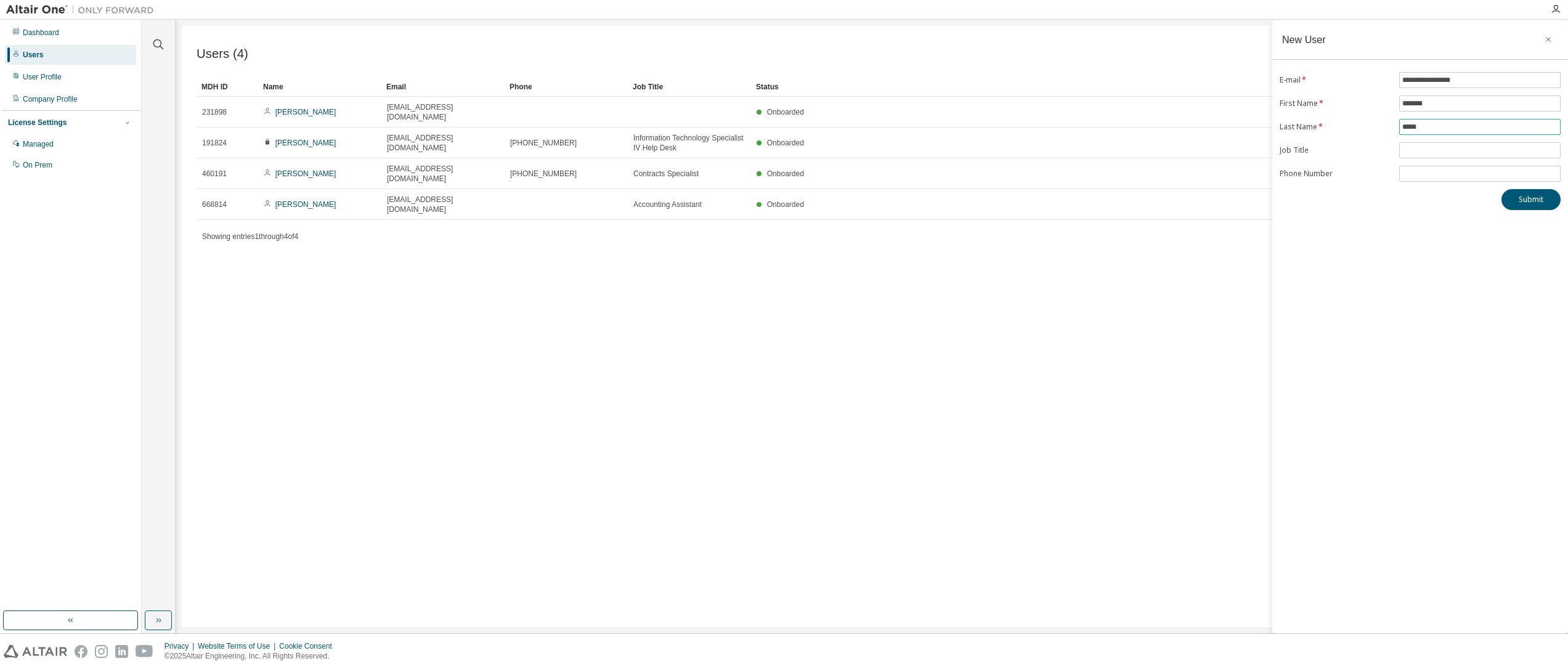
type input "*****"
type input "*"
type input "**********"
click at [1538, 201] on button "Submit" at bounding box center [1531, 199] width 59 height 21
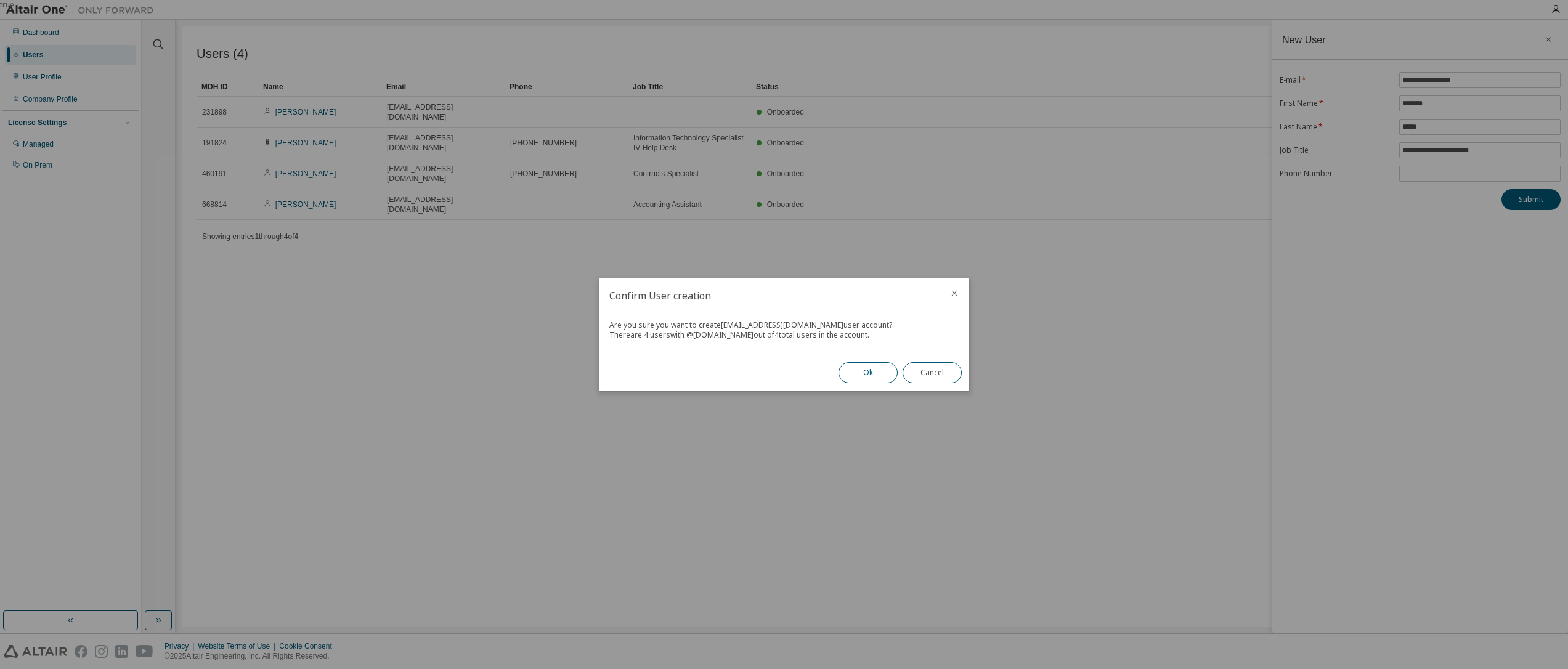
click at [875, 373] on button "Ok" at bounding box center [868, 372] width 59 height 21
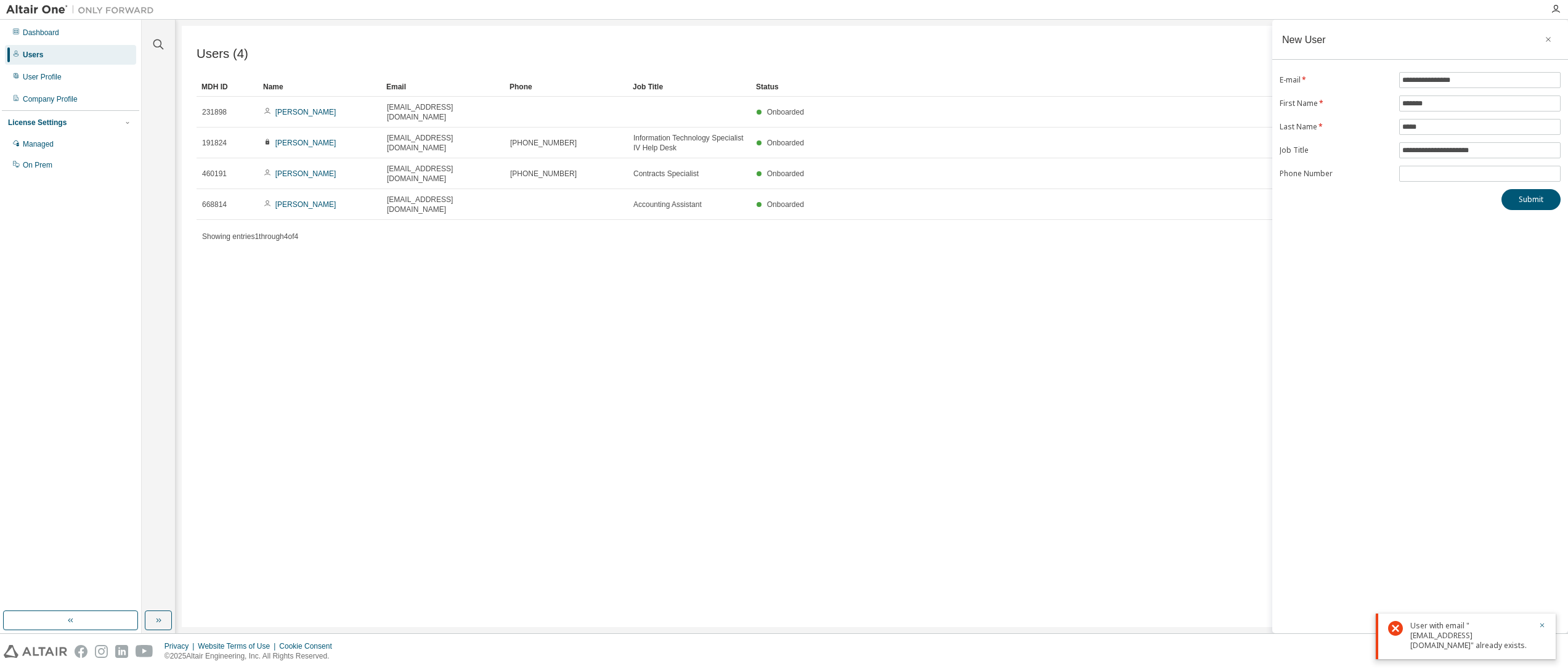
click at [1410, 384] on div "**********" at bounding box center [1420, 326] width 296 height 613
click at [1337, 400] on div "**********" at bounding box center [1420, 326] width 296 height 613
click at [1544, 39] on icon "button" at bounding box center [1547, 39] width 9 height 10
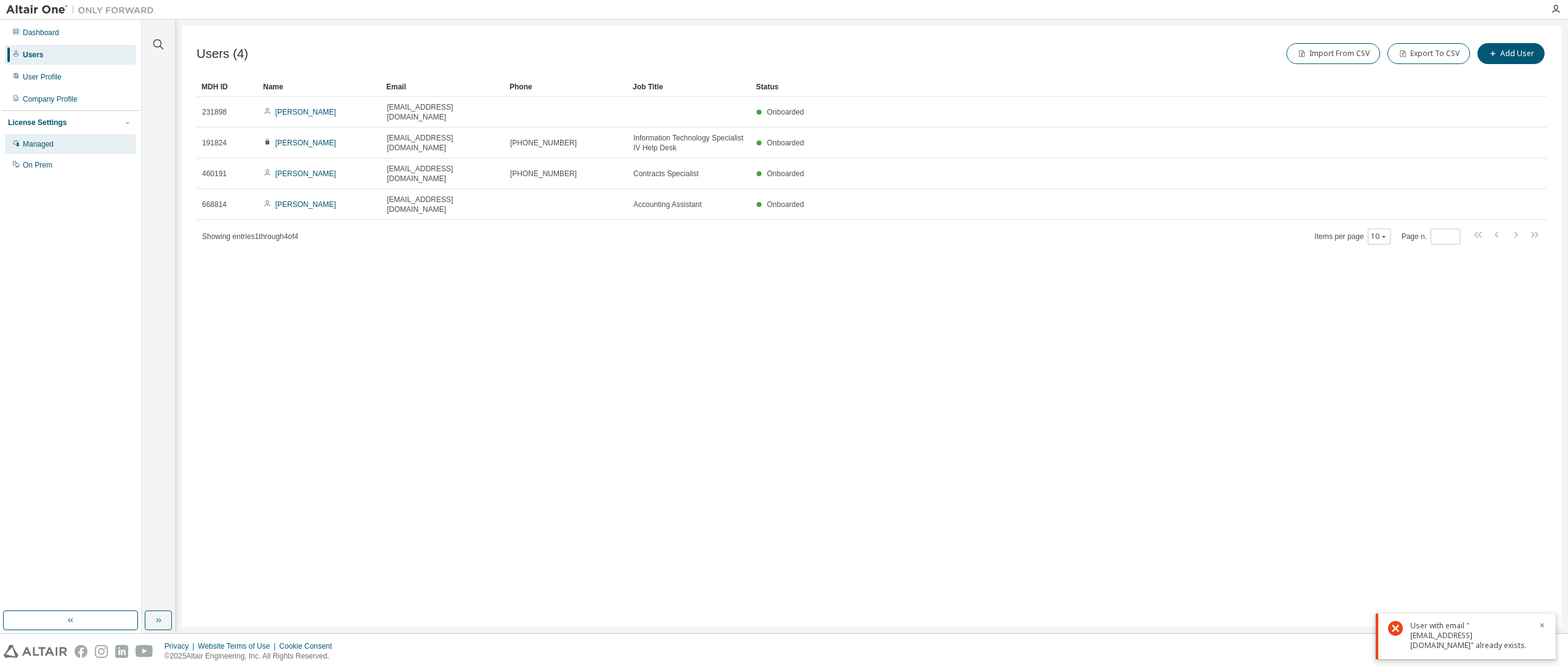
click at [37, 147] on div "Managed" at bounding box center [37, 144] width 30 height 10
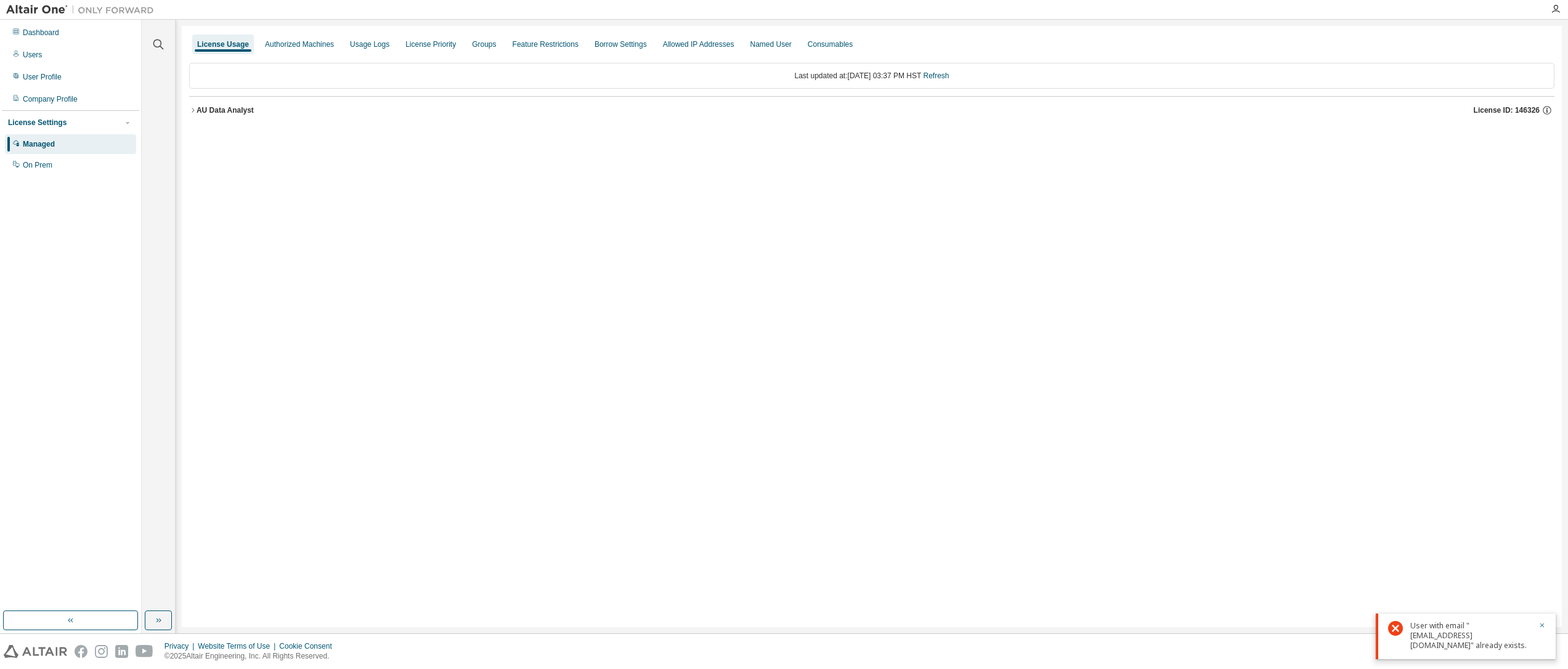
click at [195, 112] on icon "button" at bounding box center [193, 111] width 8 height 8
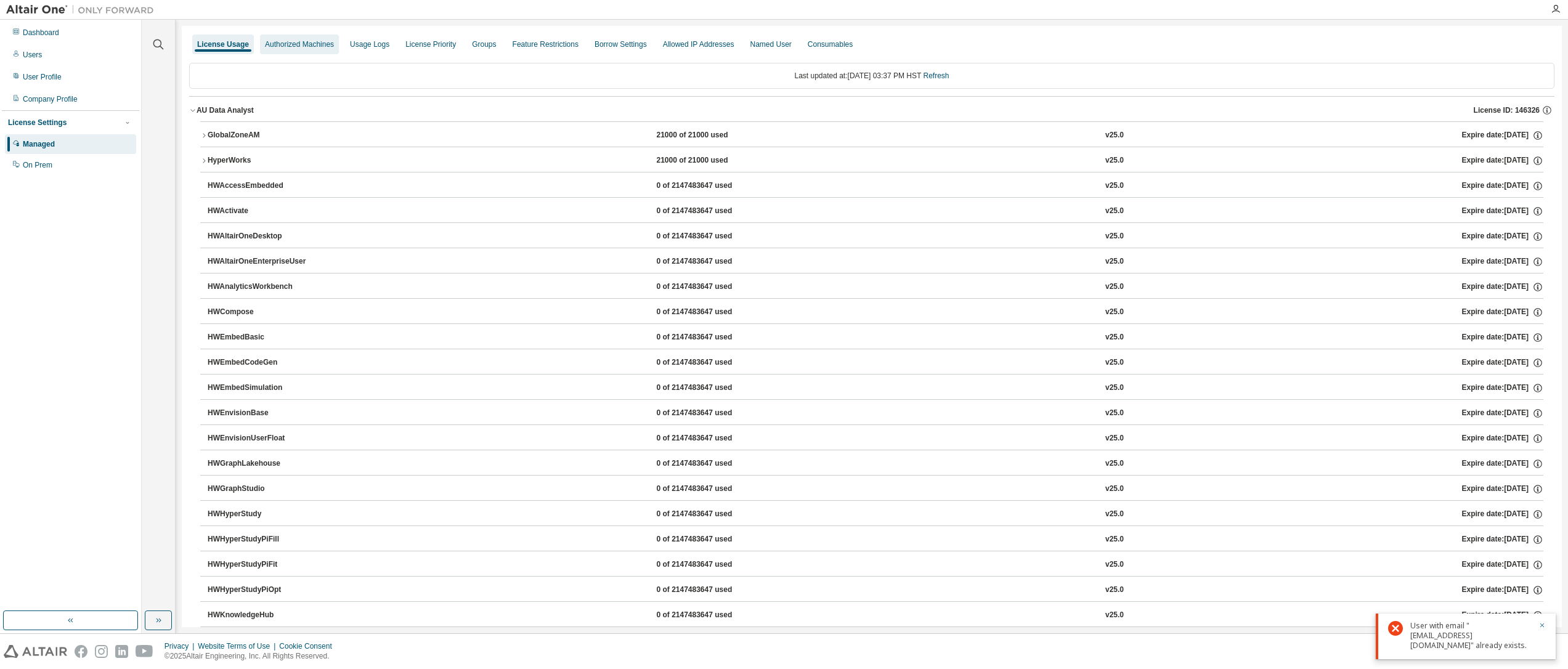
click at [305, 46] on div "Authorized Machines" at bounding box center [300, 44] width 69 height 10
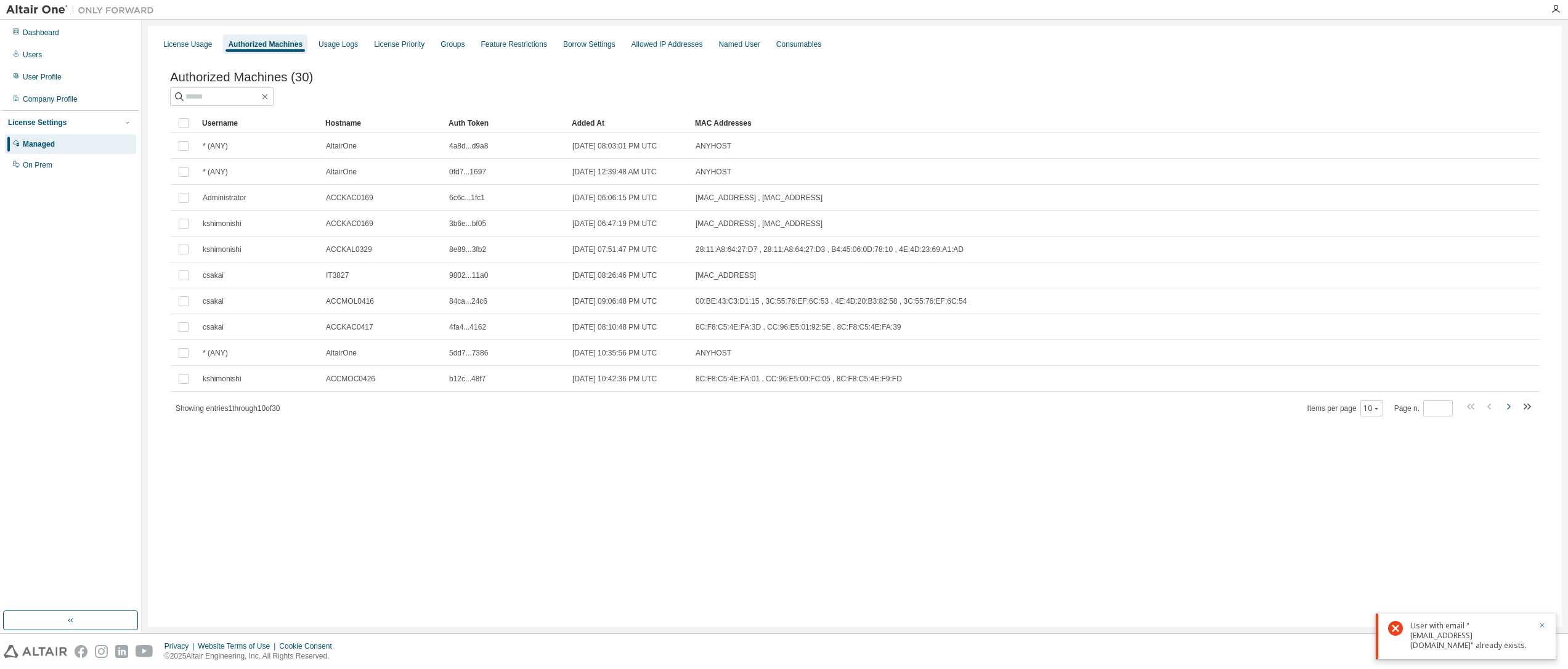
click at [1506, 409] on icon "button" at bounding box center [1507, 406] width 15 height 15
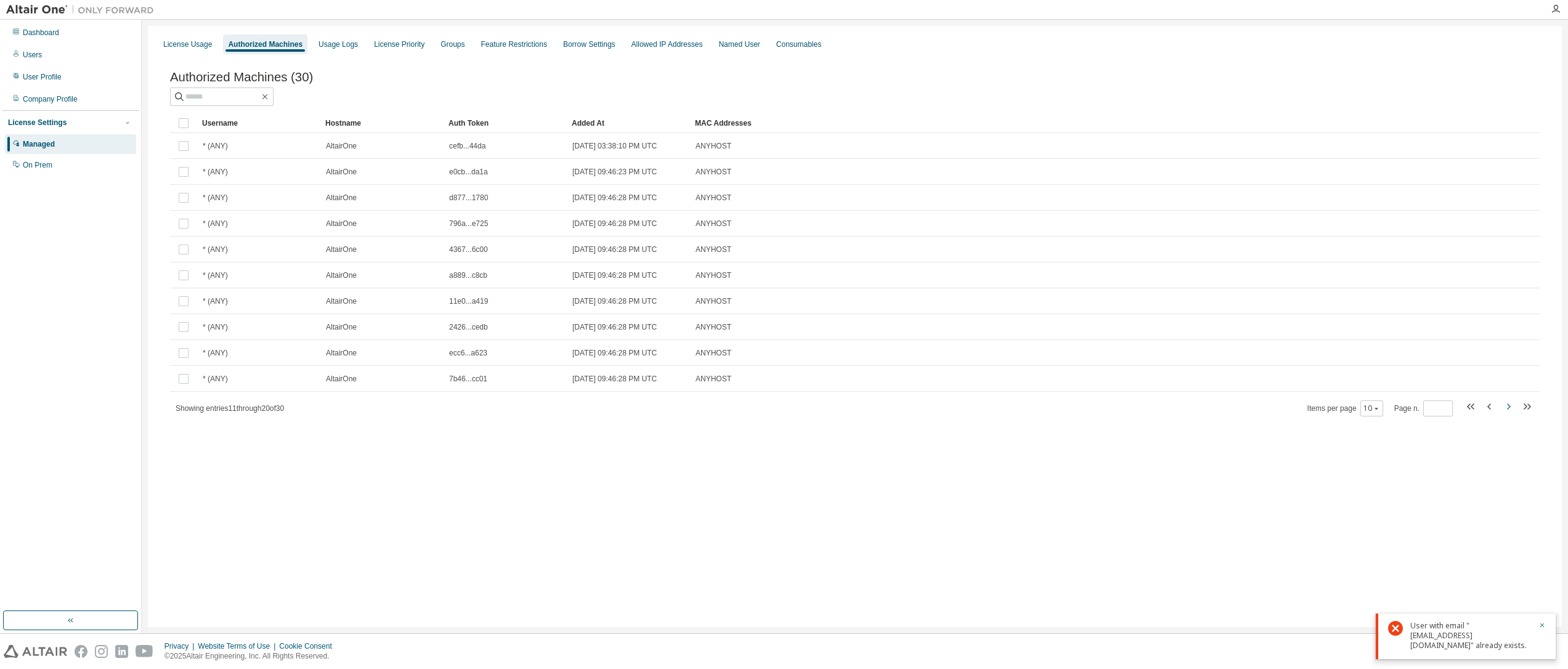
click at [1506, 409] on icon "button" at bounding box center [1507, 406] width 15 height 15
type input "*"
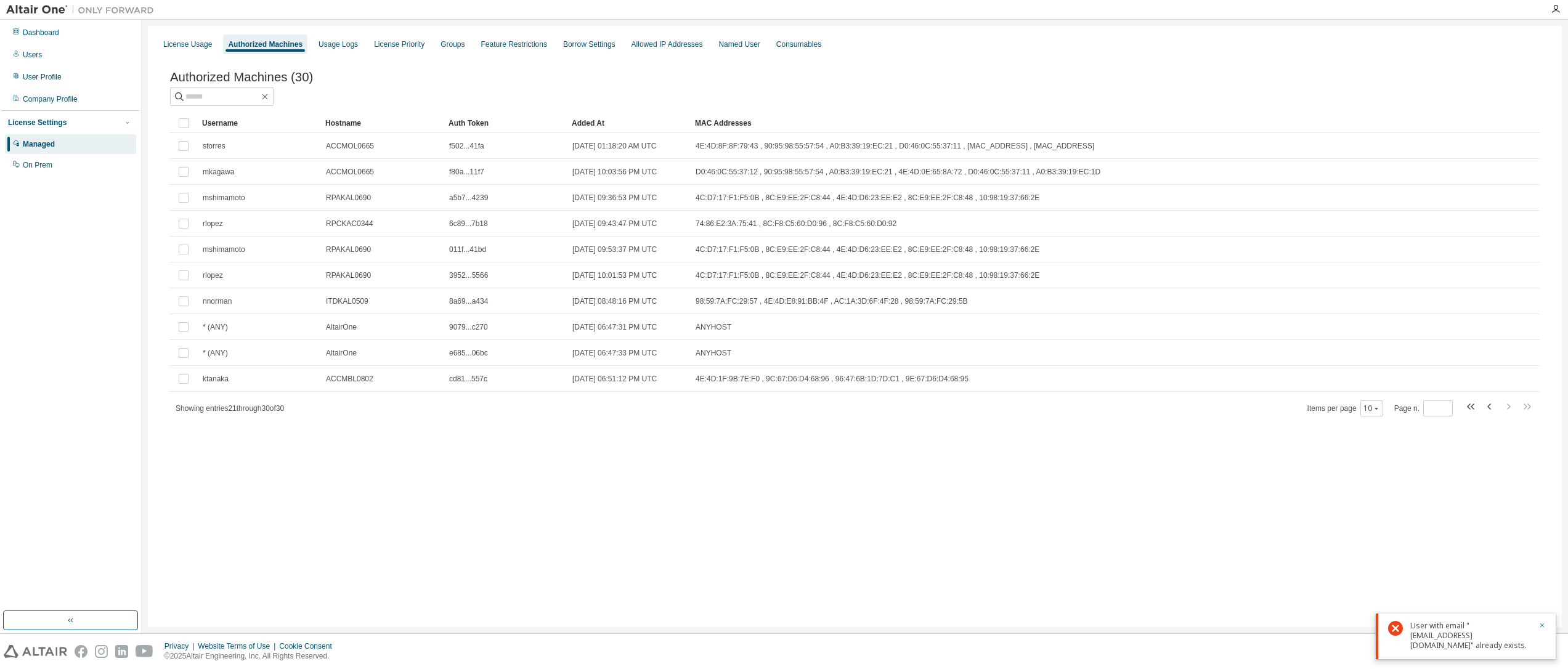
click at [467, 484] on div "License Usage Authorized Machines Usage Logs License Priority Groups Feature Re…" at bounding box center [854, 326] width 1414 height 601
click at [406, 46] on div "License Priority" at bounding box center [399, 44] width 51 height 10
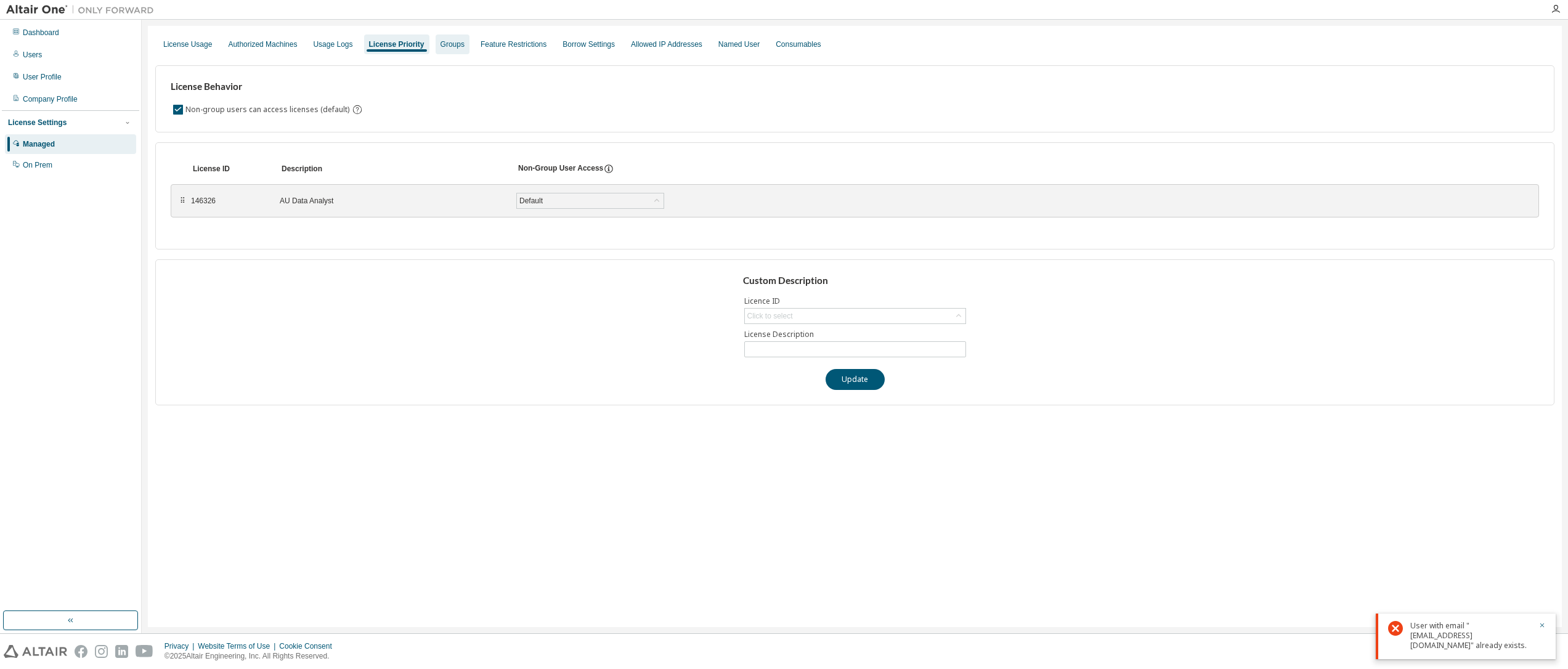
click at [441, 47] on div "Groups" at bounding box center [452, 44] width 24 height 10
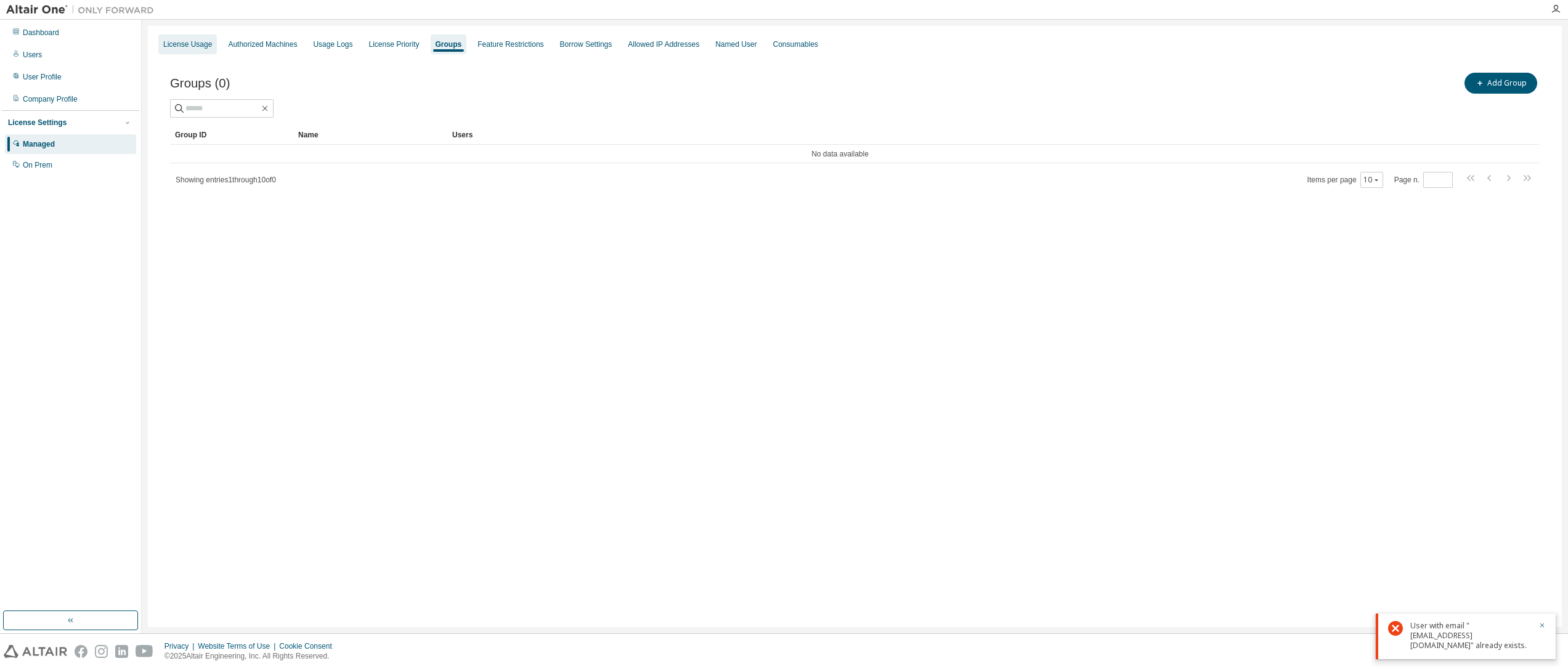
click at [192, 44] on div "License Usage" at bounding box center [188, 44] width 49 height 10
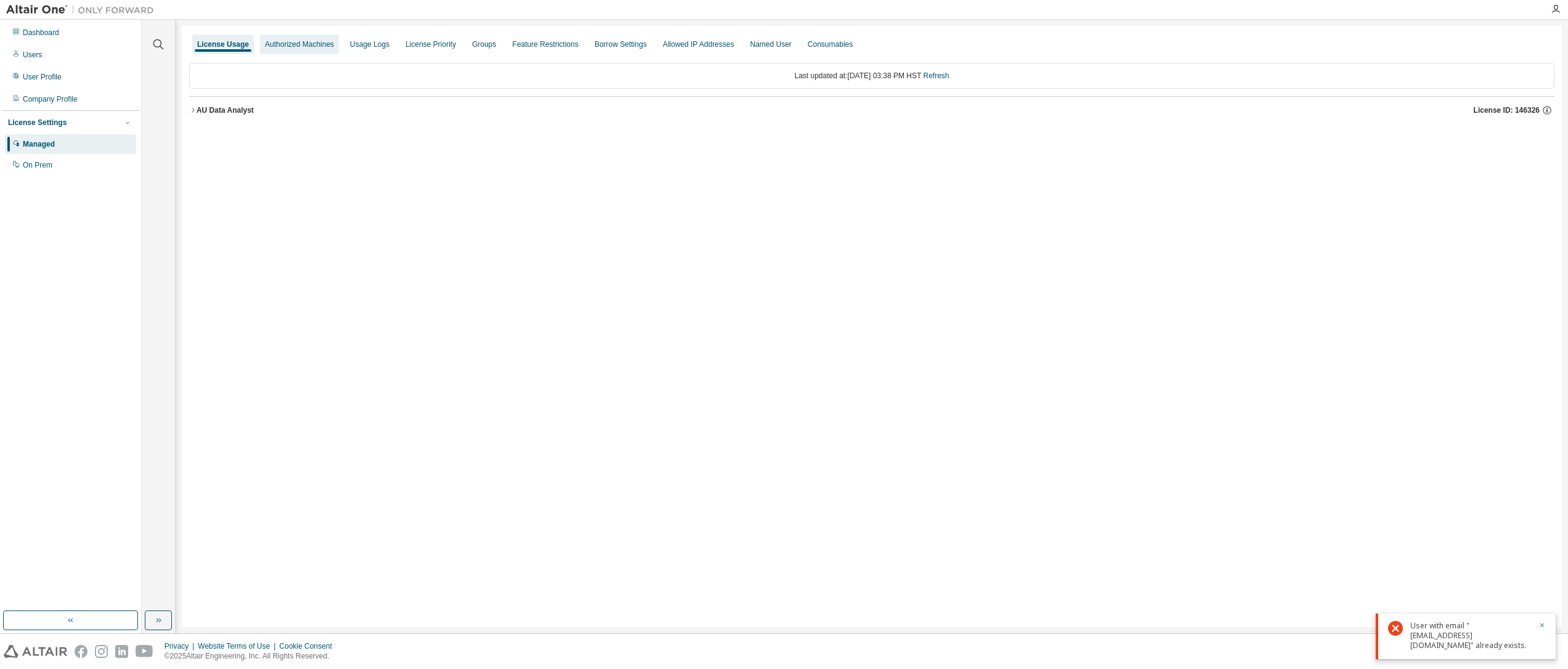
click at [300, 41] on div "Authorized Machines" at bounding box center [300, 44] width 69 height 10
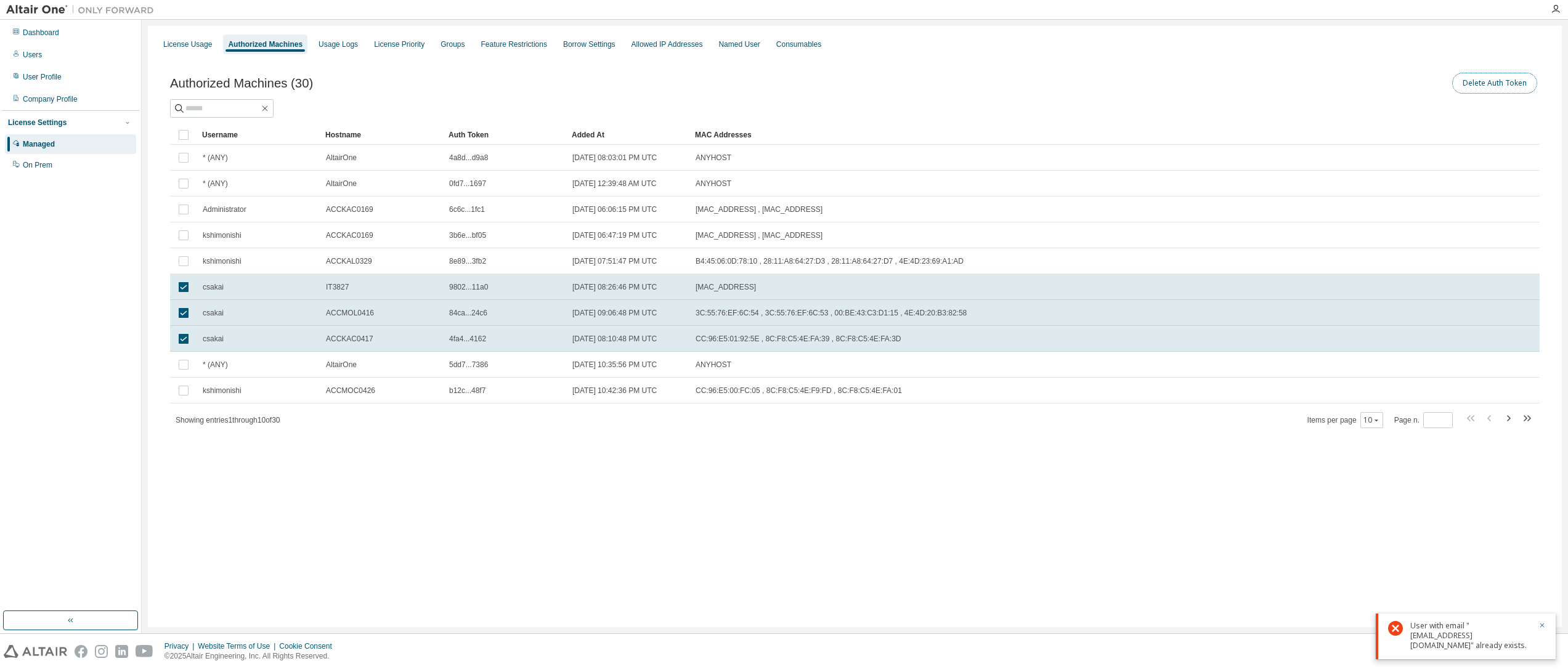
click at [1494, 77] on button "Delete Auth Token" at bounding box center [1495, 82] width 85 height 21
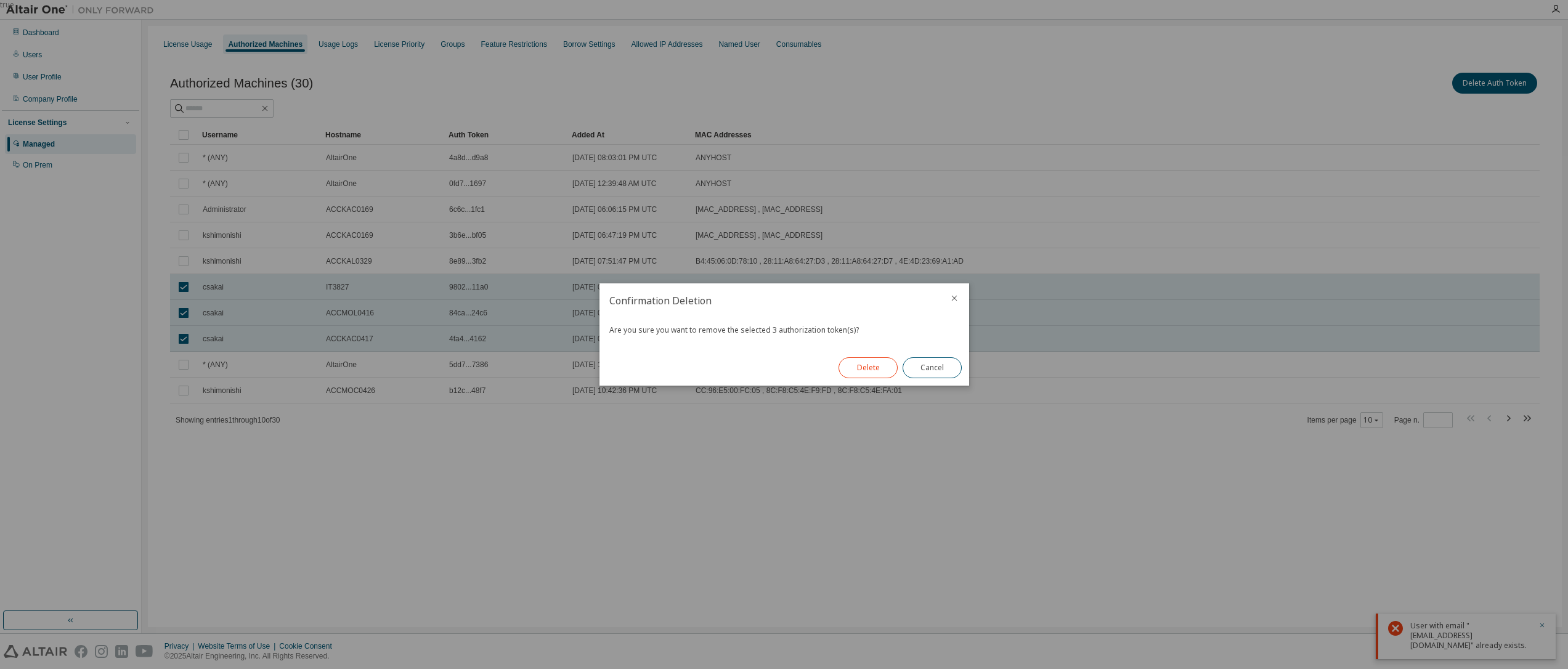
click at [876, 364] on button "Delete" at bounding box center [868, 367] width 59 height 21
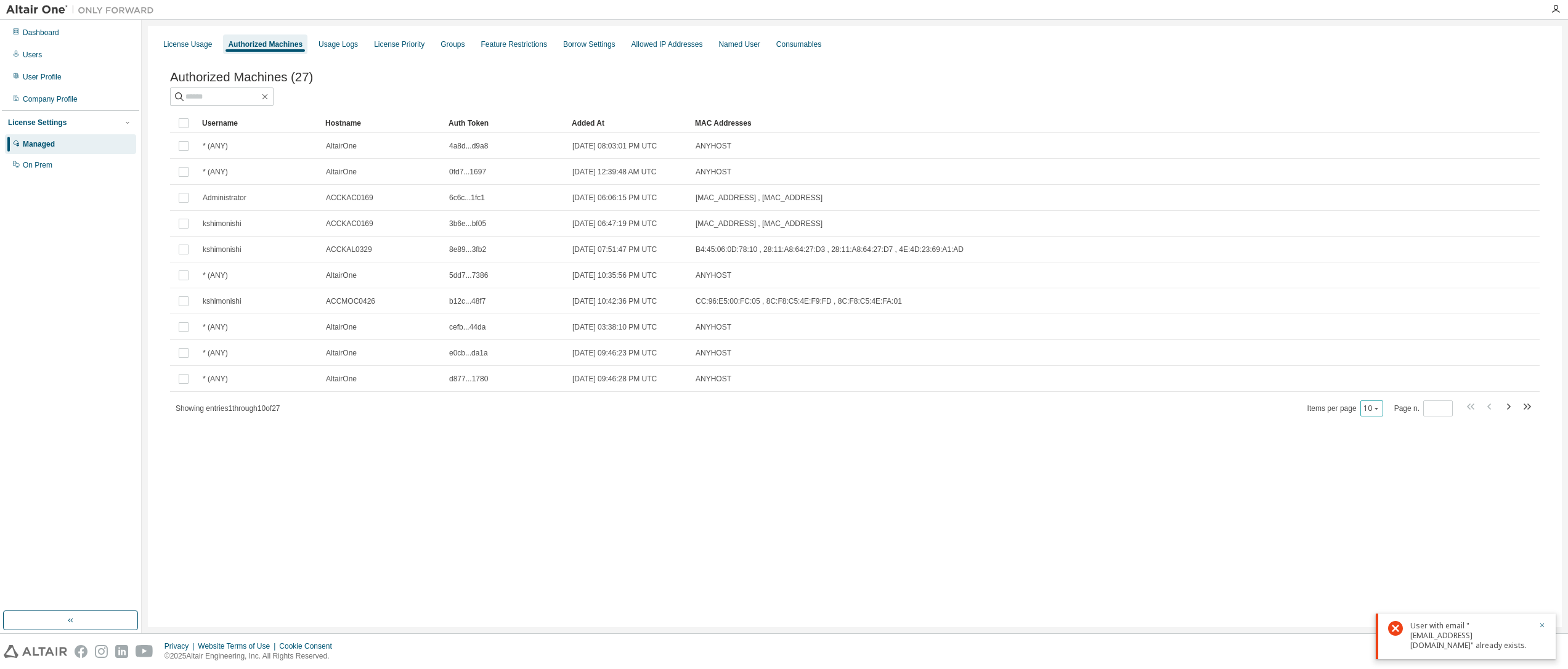
click at [1379, 406] on icon "button" at bounding box center [1376, 409] width 8 height 8
click at [1372, 484] on div "100" at bounding box center [1411, 486] width 99 height 15
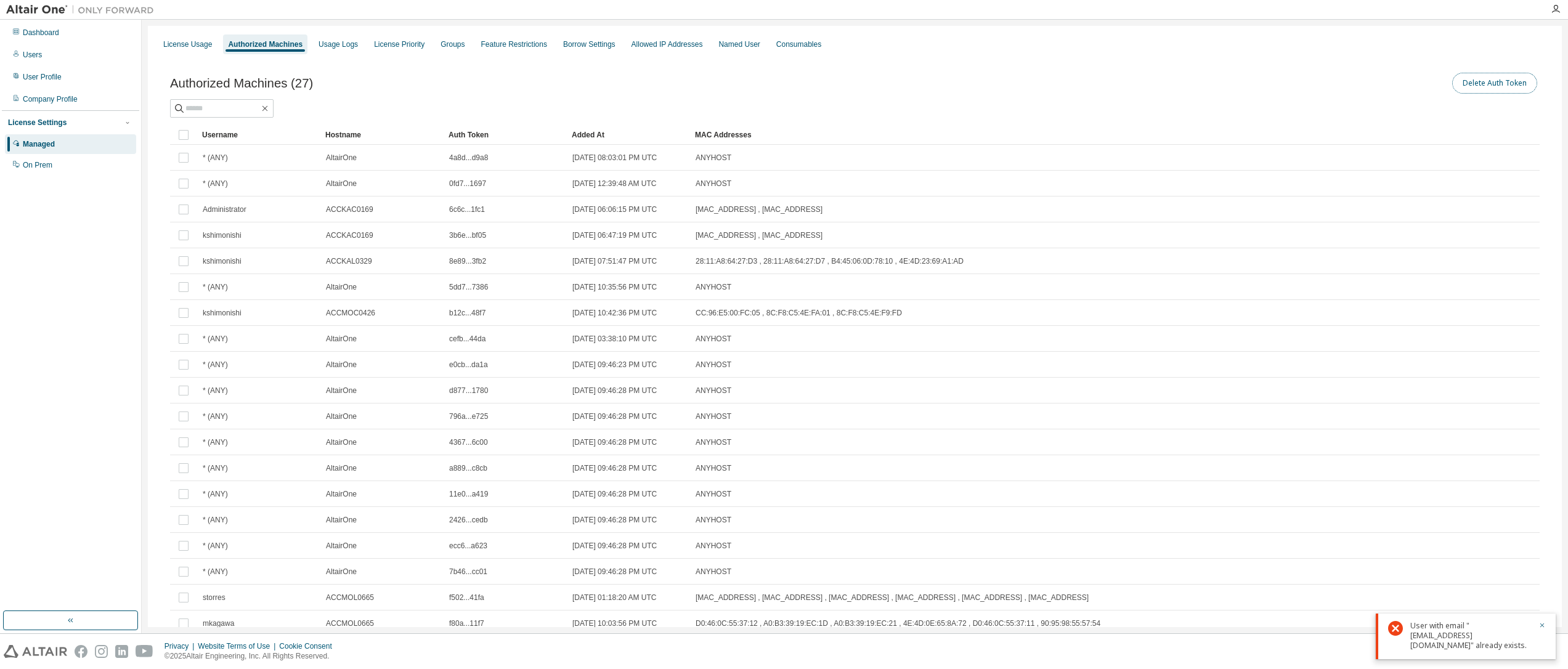
click at [1492, 85] on button "Delete Auth Token" at bounding box center [1495, 82] width 85 height 21
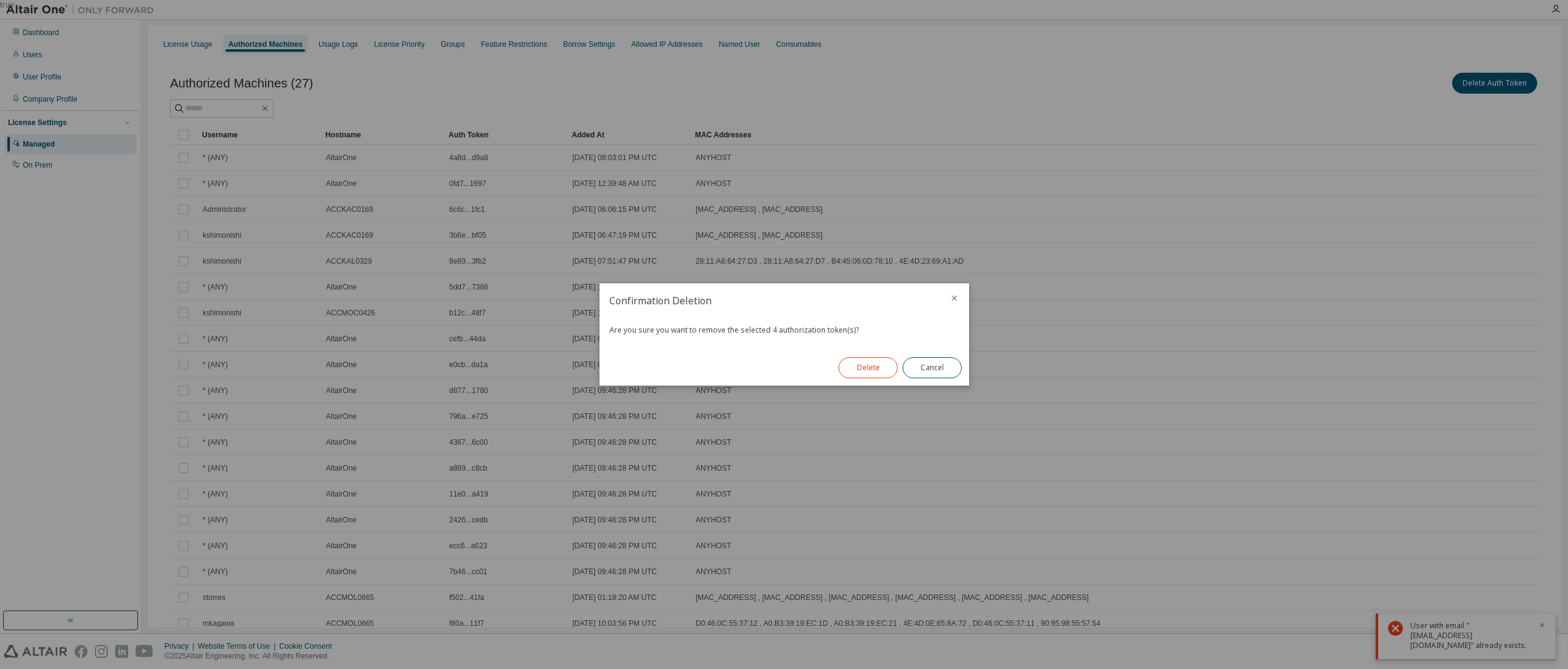
click at [872, 365] on button "Delete" at bounding box center [868, 367] width 59 height 21
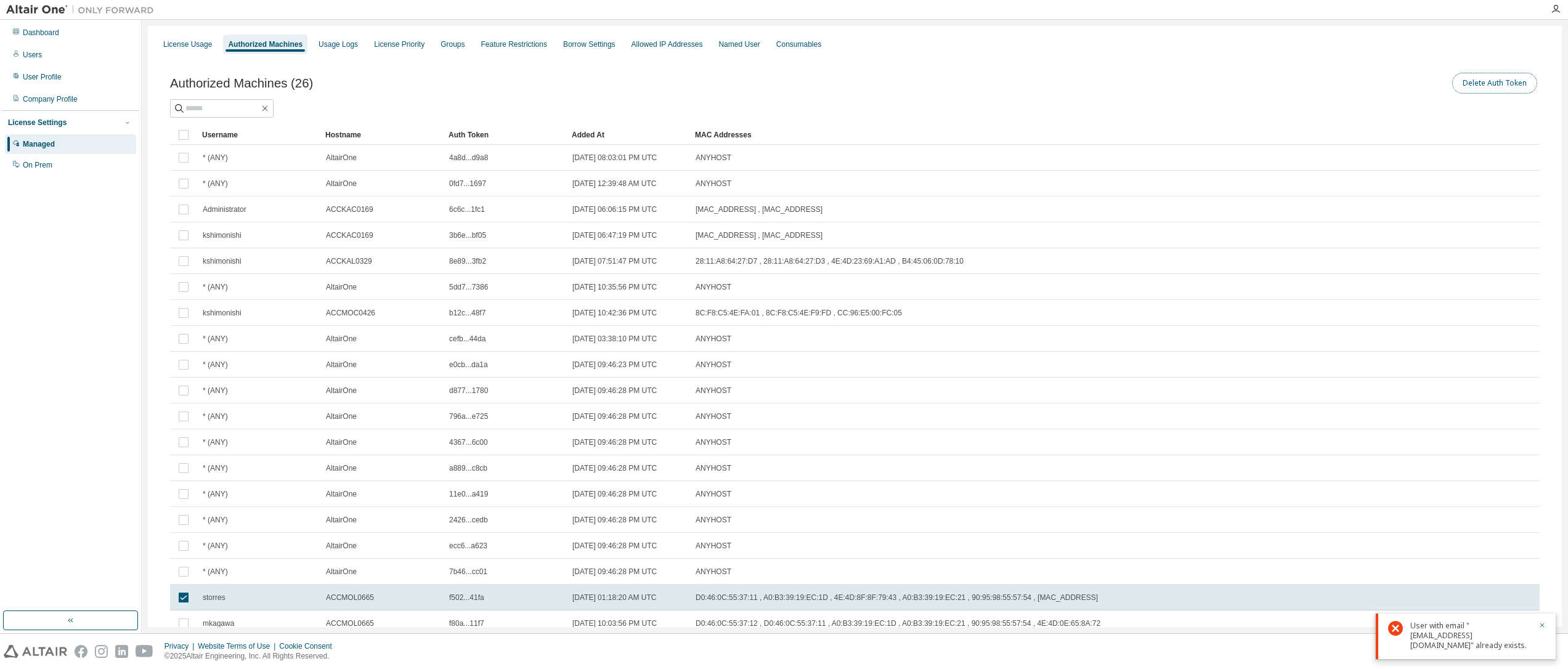
click at [1493, 81] on button "Delete Auth Token" at bounding box center [1495, 82] width 85 height 21
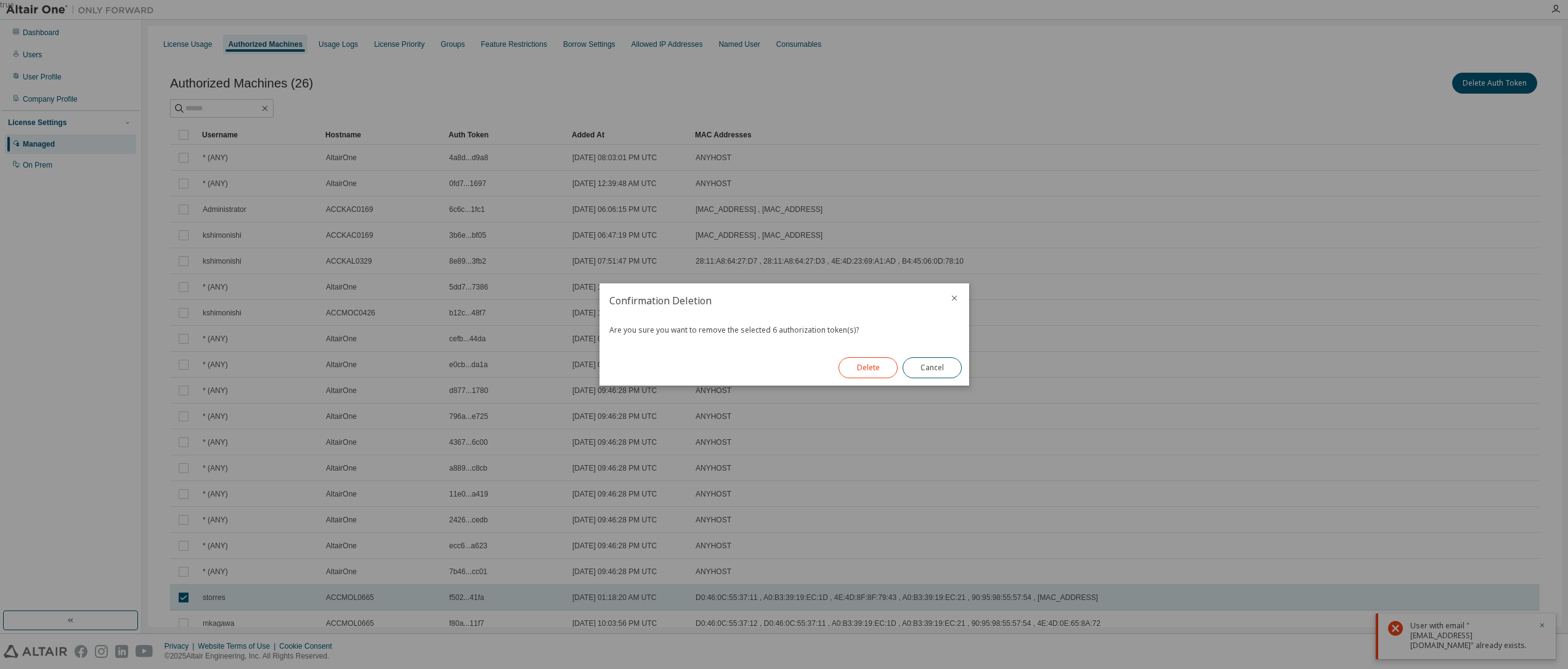
click at [882, 369] on button "Delete" at bounding box center [868, 367] width 59 height 21
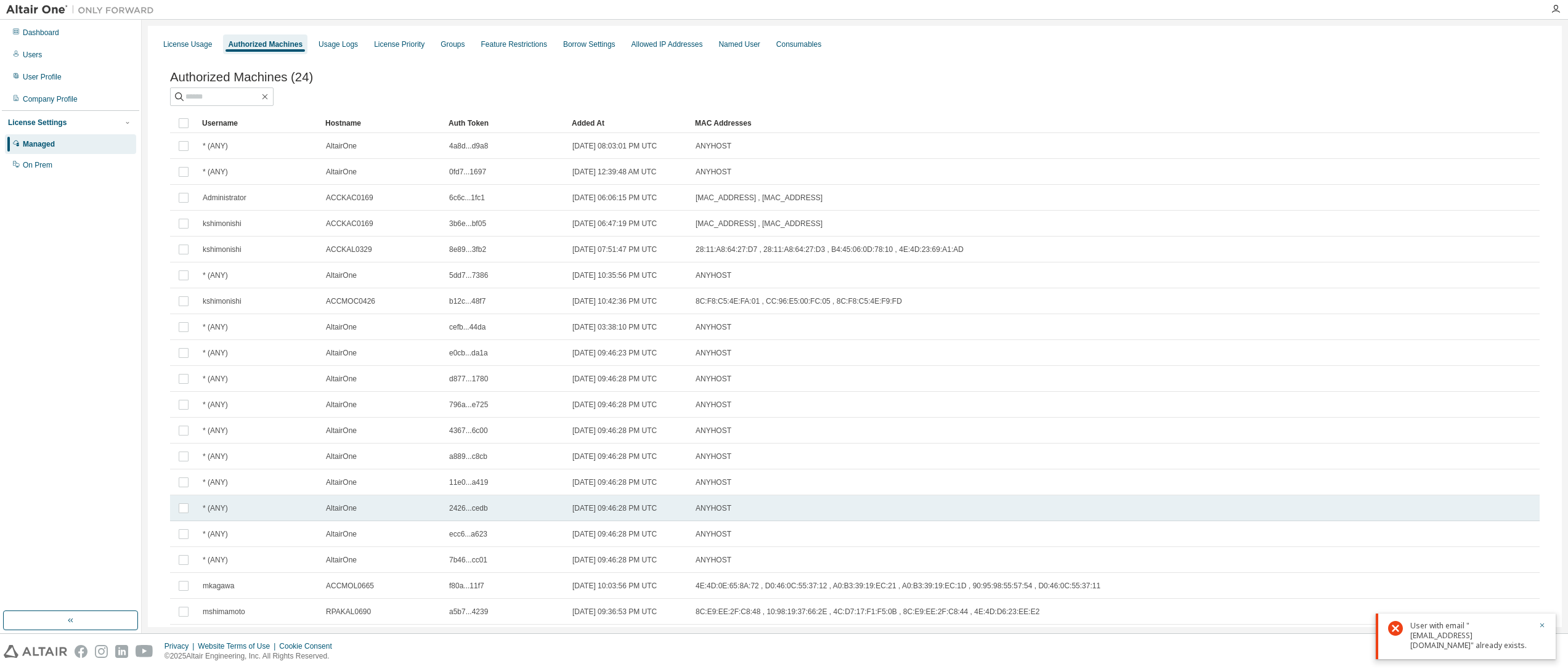
scroll to position [194, 0]
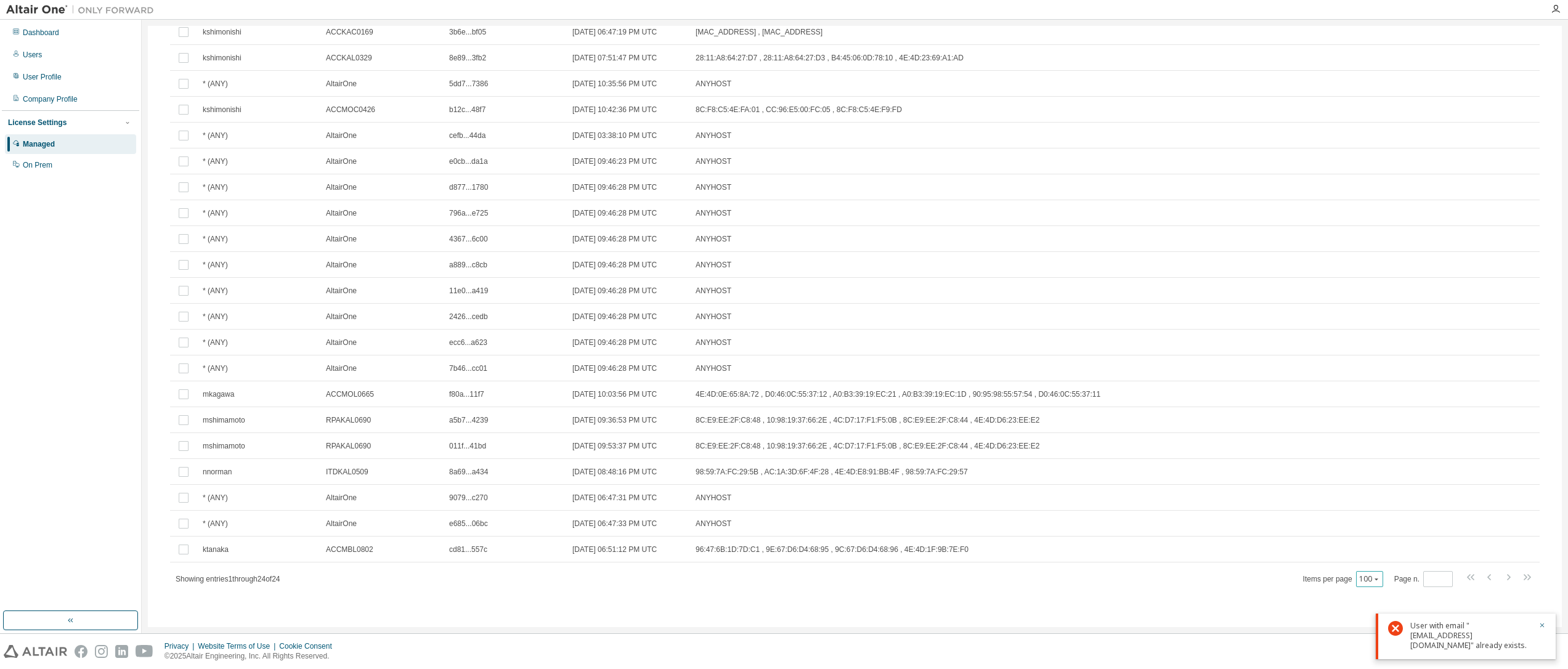
click at [1372, 582] on button "100" at bounding box center [1369, 579] width 21 height 10
click at [1376, 655] on div "100" at bounding box center [1401, 654] width 99 height 15
click at [689, 588] on div "Authorized Machines (24) Clear Load Save Save As Field Operator Value Select fi…" at bounding box center [855, 242] width 1400 height 755
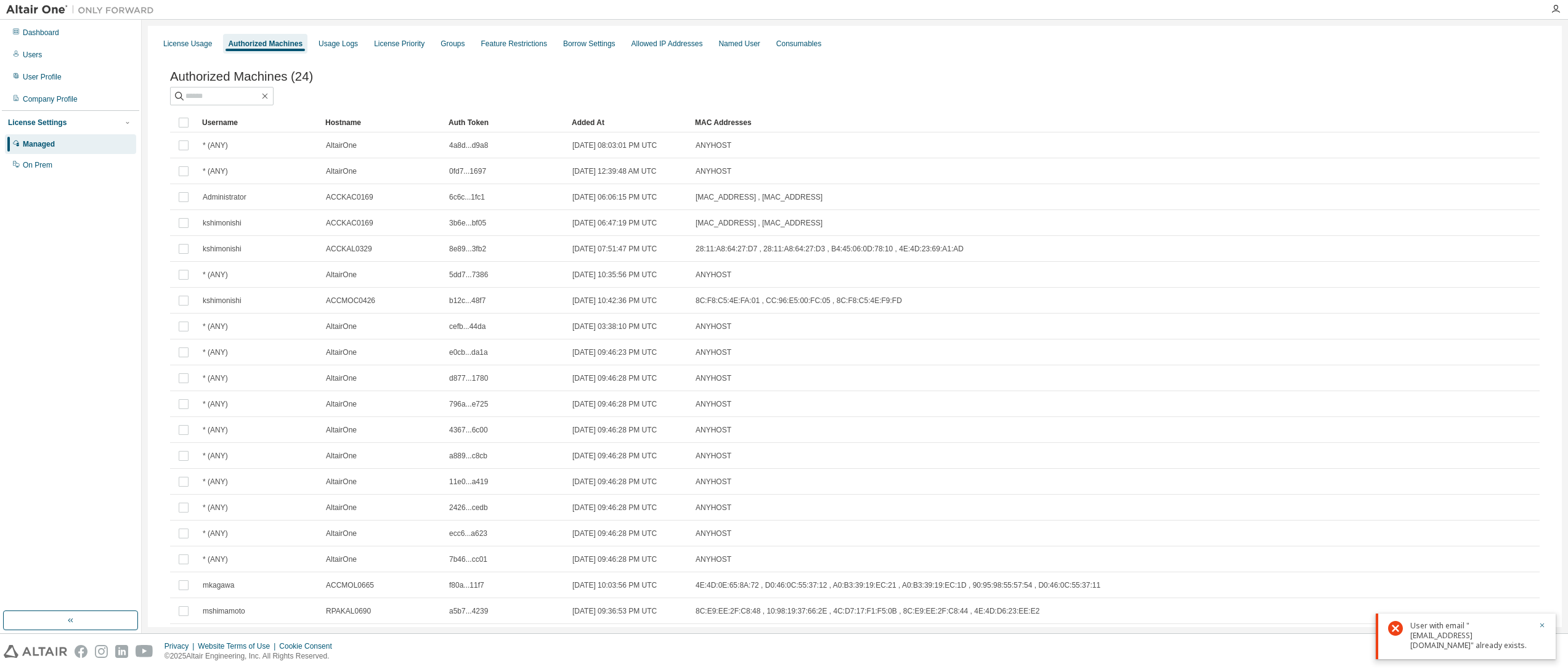
scroll to position [0, 0]
click at [392, 82] on div "Authorized Machines (24)" at bounding box center [854, 77] width 1369 height 14
click at [391, 47] on div "License Priority" at bounding box center [399, 44] width 51 height 10
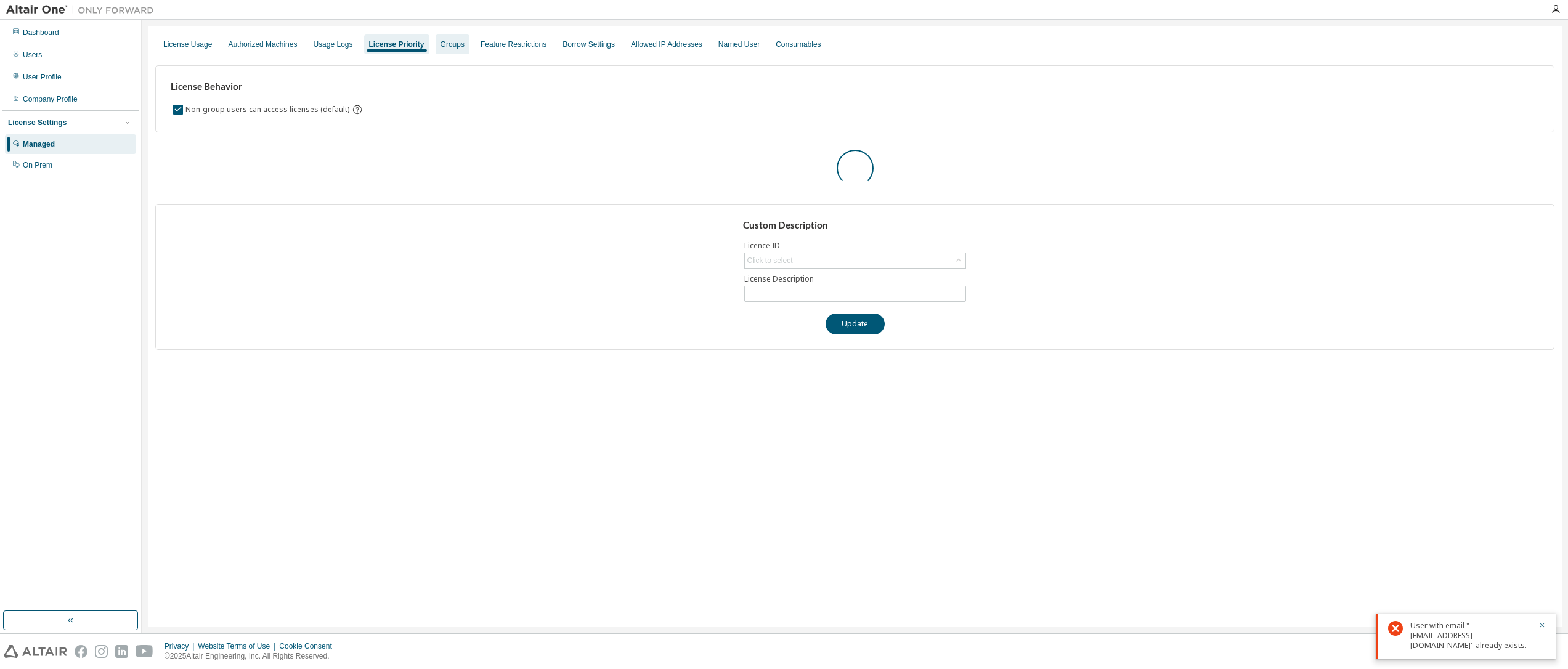
click at [442, 40] on div "Groups" at bounding box center [452, 44] width 24 height 10
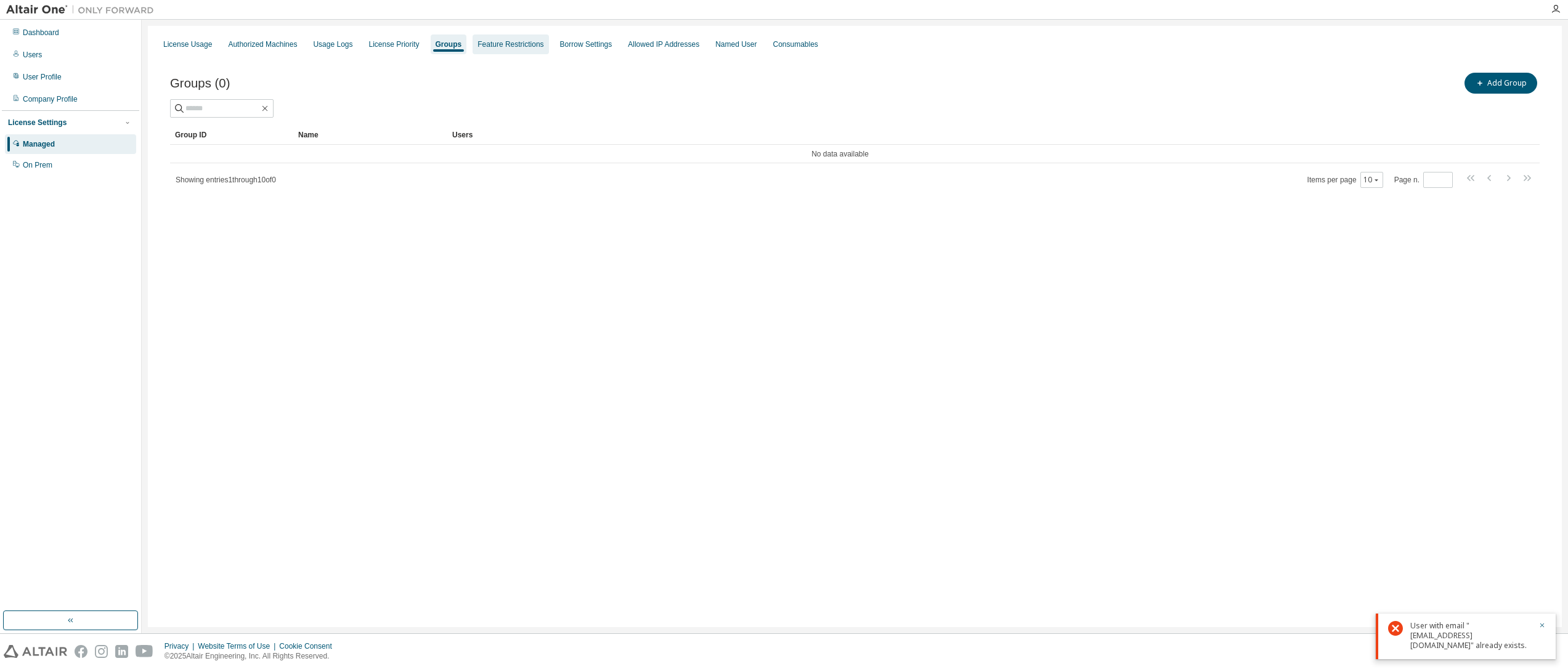
click at [492, 36] on div "Feature Restrictions" at bounding box center [510, 44] width 75 height 20
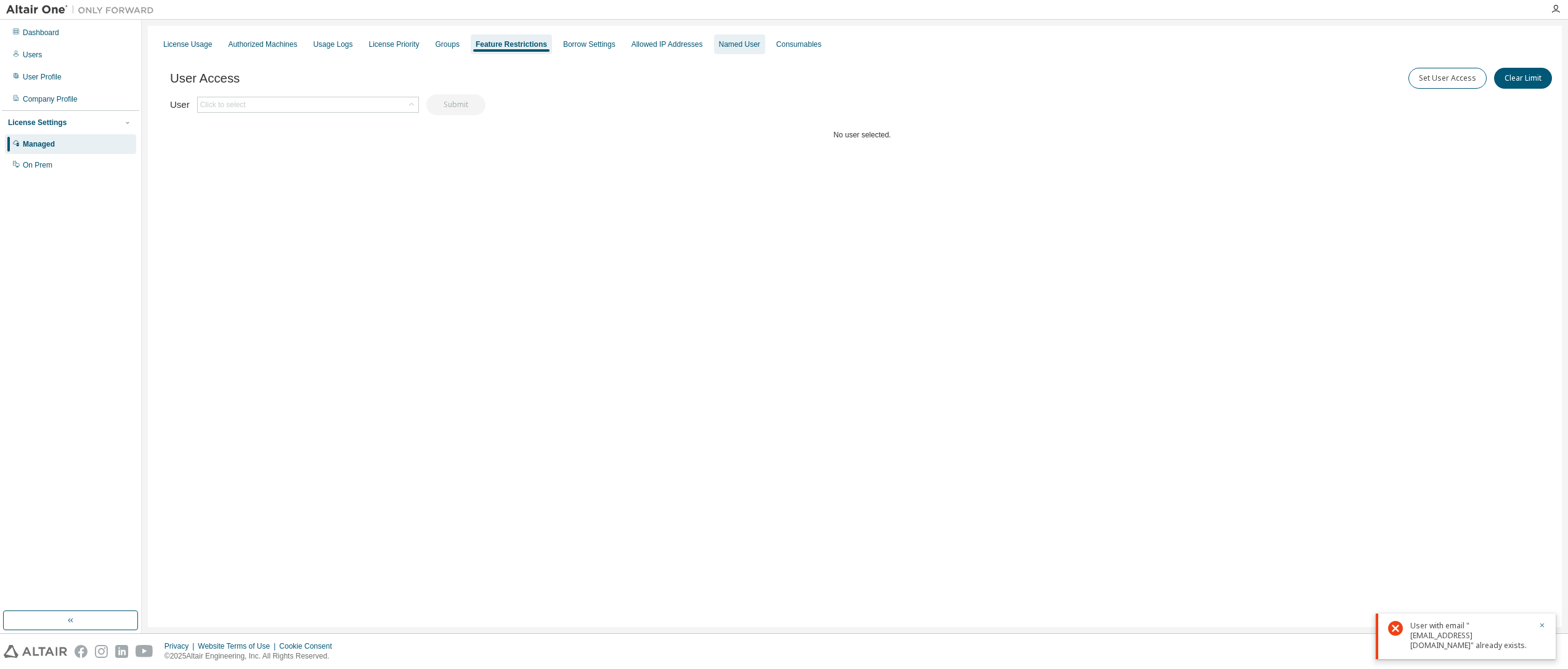
click at [731, 39] on div "Named User" at bounding box center [740, 44] width 41 height 10
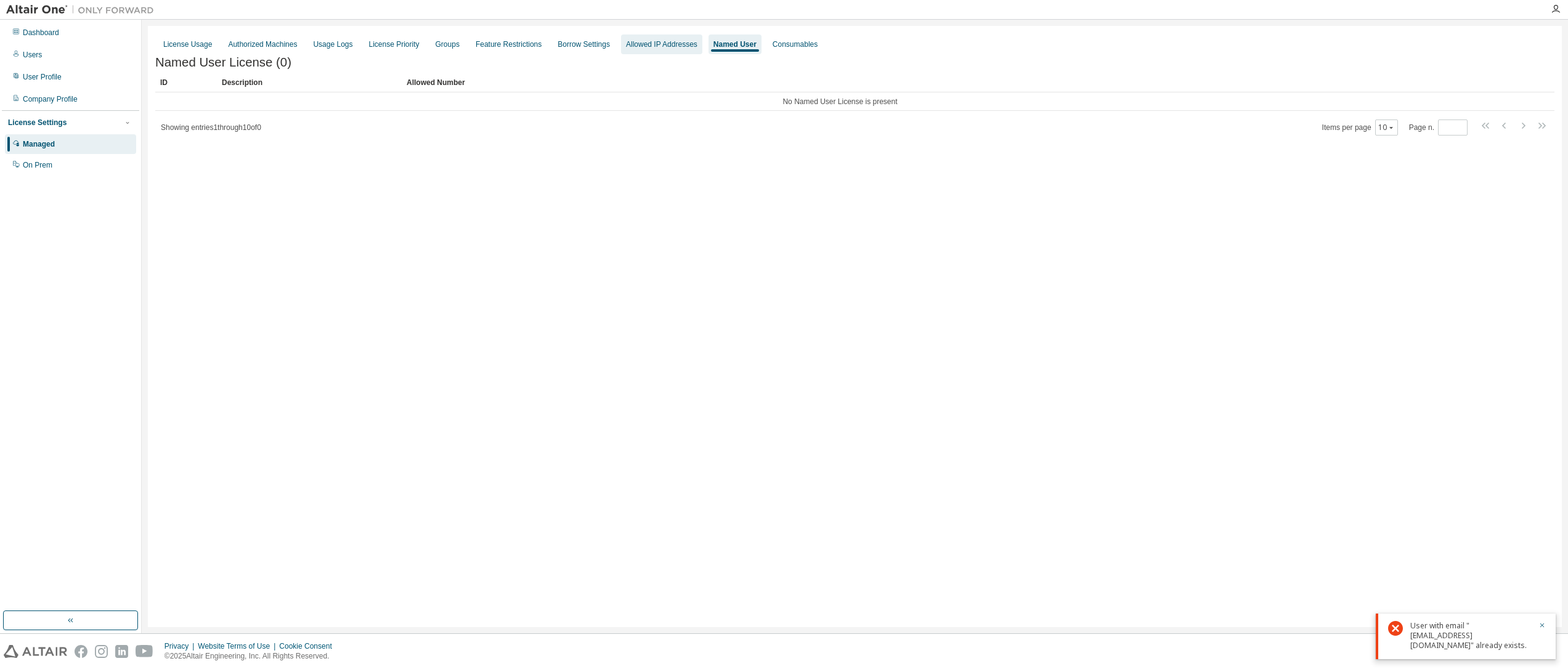
click at [648, 44] on div "Allowed IP Addresses" at bounding box center [662, 44] width 71 height 10
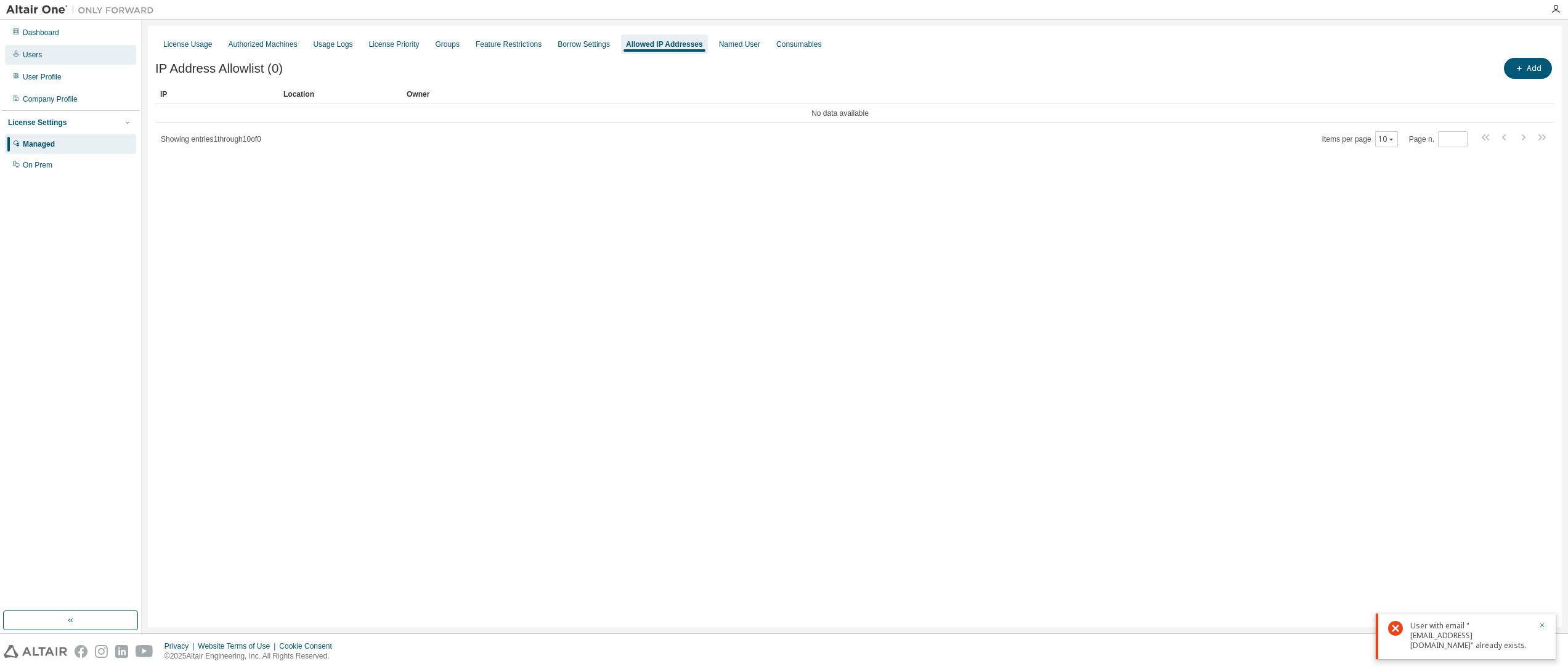
click at [34, 59] on div "Users" at bounding box center [32, 55] width 20 height 10
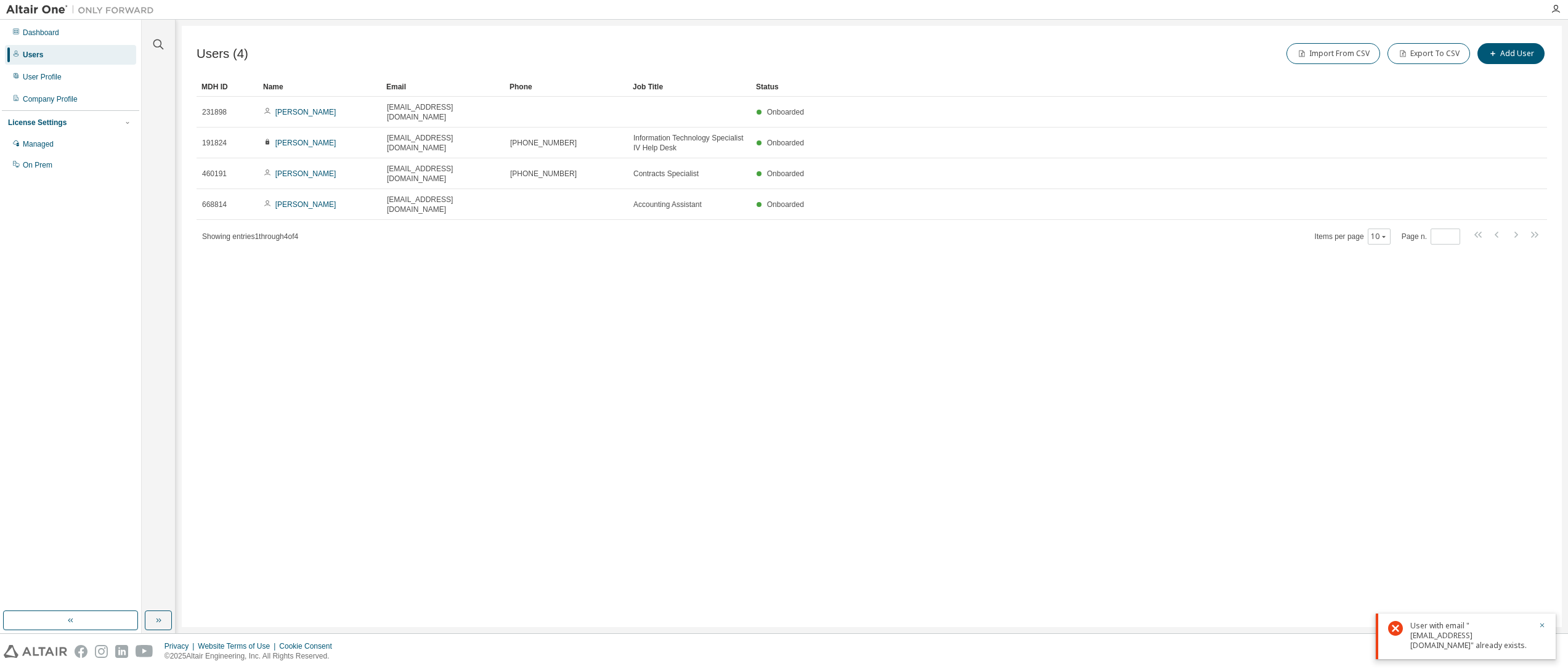
click at [358, 53] on div "Users (4) Import From CSV Export To CSV Add User" at bounding box center [872, 54] width 1351 height 25
click at [1181, 450] on div "Users (4) Import From CSV Export To CSV Add User Clear Load Save Save As Field …" at bounding box center [872, 326] width 1380 height 601
click at [1196, 262] on div "Users (4) Import From CSV Export To CSV Add User Clear Load Save Save As Field …" at bounding box center [872, 326] width 1380 height 601
click at [996, 462] on div "Users (4) Import From CSV Export To CSV Add User Clear Load Save Save As Field …" at bounding box center [872, 326] width 1380 height 601
click at [705, 286] on div "Users (4) Import From CSV Export To CSV Add User Clear Load Save Save As Field …" at bounding box center [872, 326] width 1380 height 601
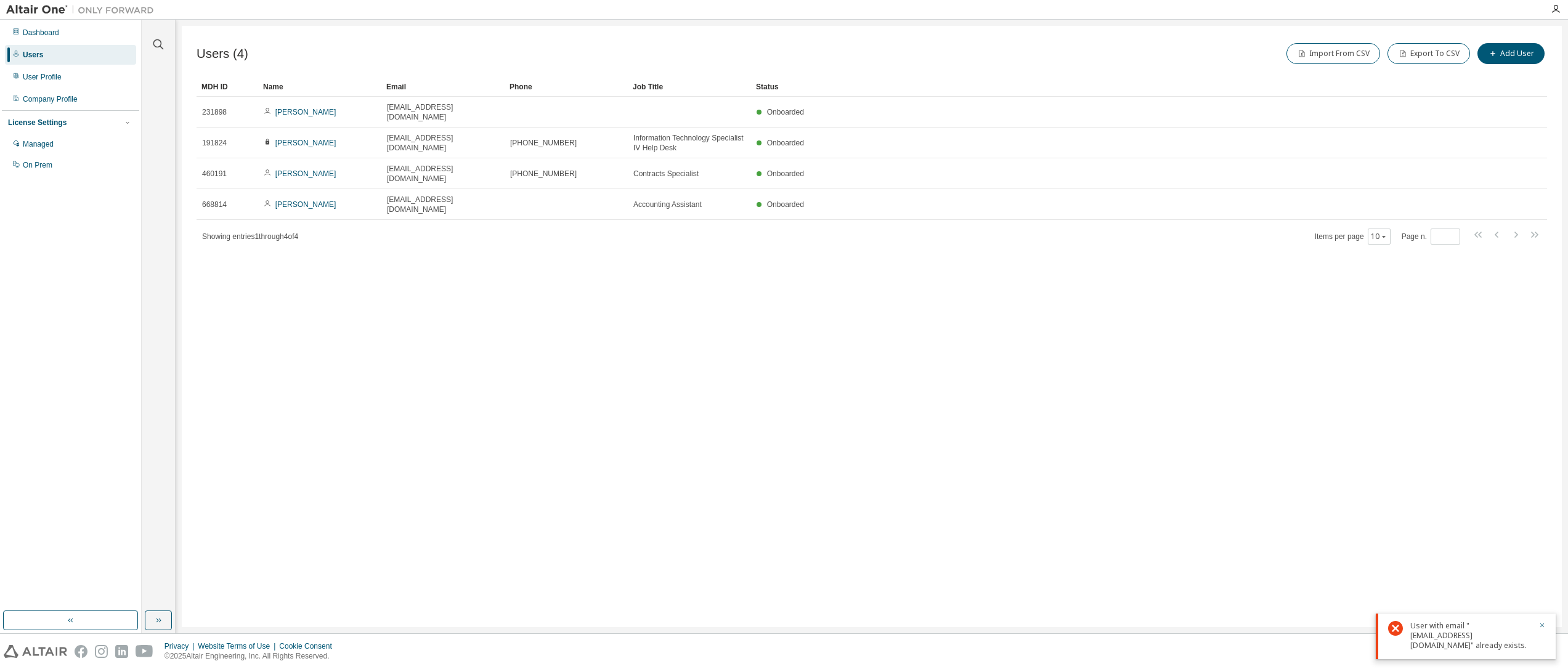
click at [366, 395] on div "Users (4) Import From CSV Export To CSV Add User Clear Load Save Save As Field …" at bounding box center [872, 326] width 1380 height 601
click at [583, 55] on div "Users (4) Import From CSV Export To CSV Add User" at bounding box center [872, 54] width 1351 height 25
click at [1052, 345] on div "Users (4) Import From CSV Export To CSV Add User Clear Load Save Save As Field …" at bounding box center [872, 326] width 1380 height 601
click at [746, 468] on div "Users (4) Import From CSV Export To CSV Add User Clear Load Save Save As Field …" at bounding box center [872, 326] width 1380 height 601
